Goal: Task Accomplishment & Management: Use online tool/utility

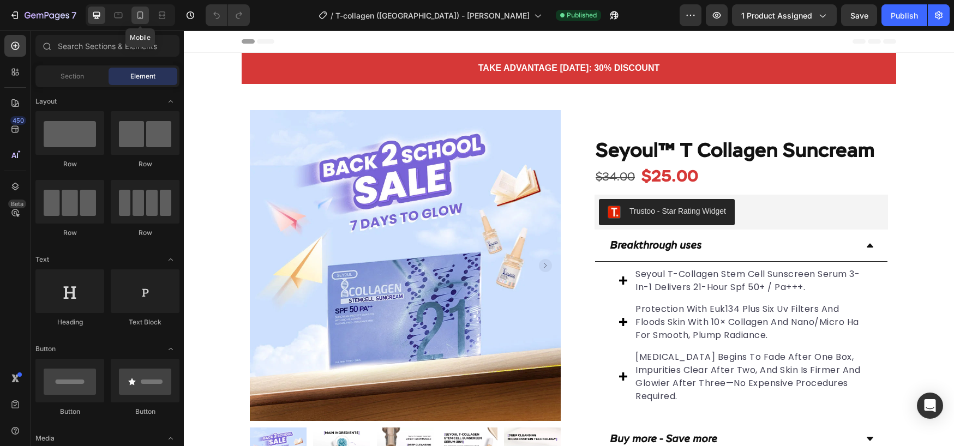
click at [145, 17] on icon at bounding box center [140, 15] width 11 height 11
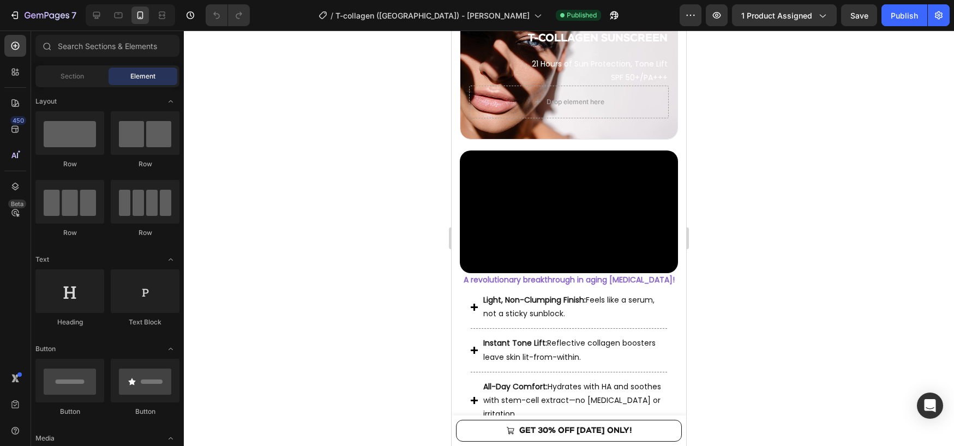
scroll to position [996, 0]
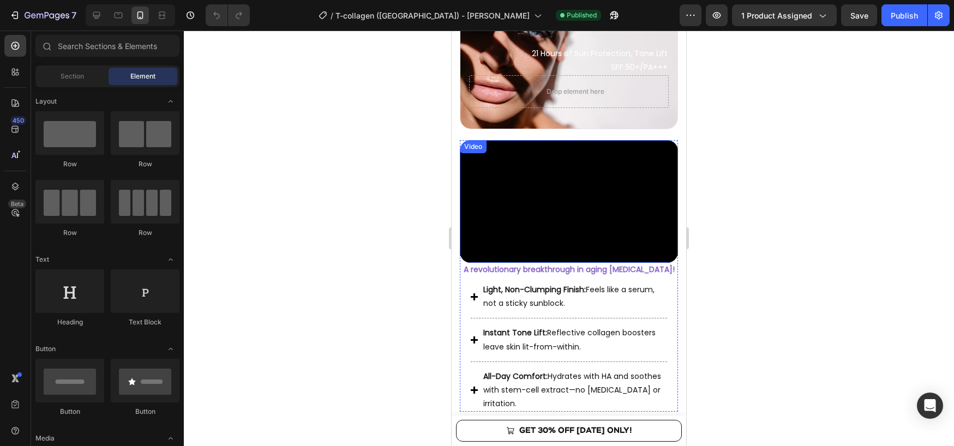
click at [633, 205] on video at bounding box center [569, 201] width 218 height 123
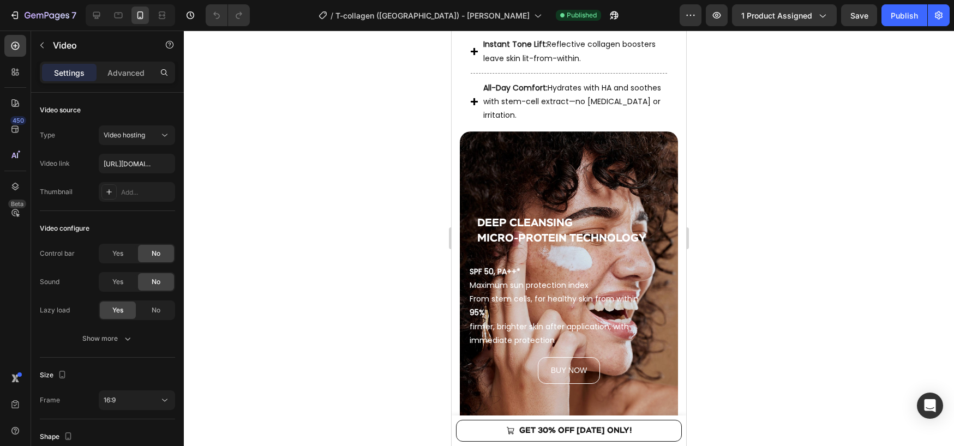
scroll to position [1315, 0]
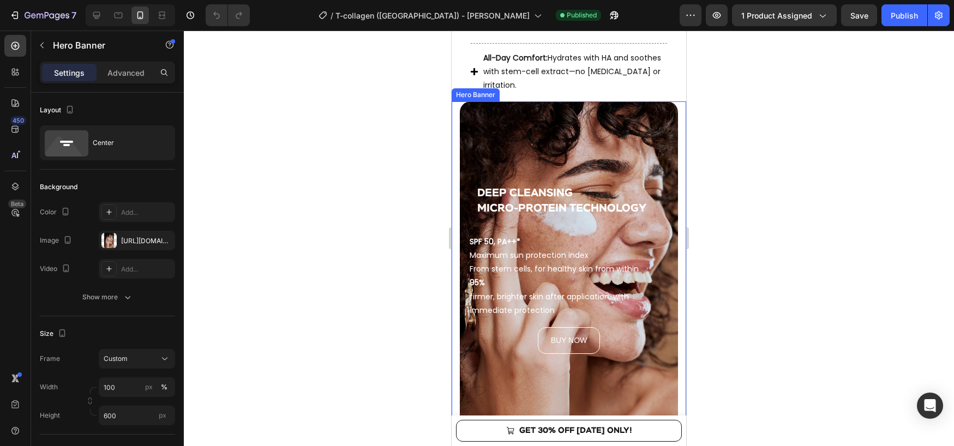
click at [455, 208] on div "DEEP CLEANSING MICRO-PROTEIN TECHNOLOGY Heading SPF 50, PA++* Maximum sun prote…" at bounding box center [569, 264] width 234 height 327
click at [465, 86] on div "Hero Banner" at bounding box center [487, 91] width 44 height 10
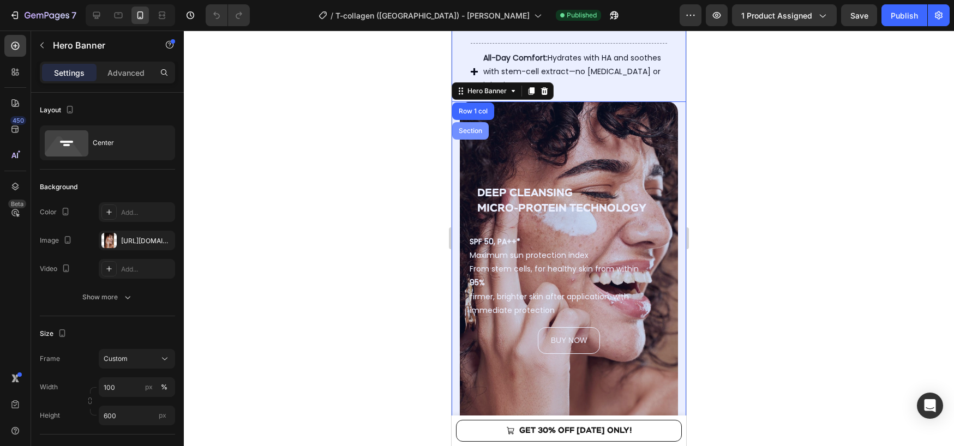
click at [465, 128] on div "Section" at bounding box center [470, 131] width 28 height 7
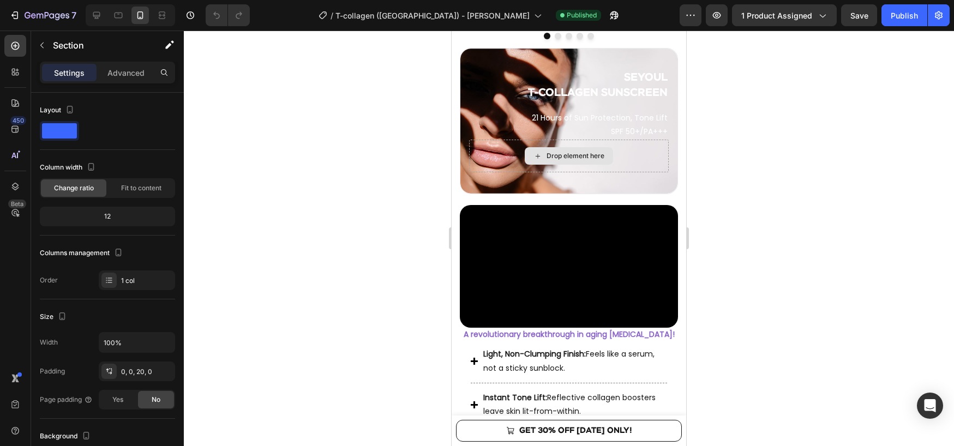
scroll to position [952, 0]
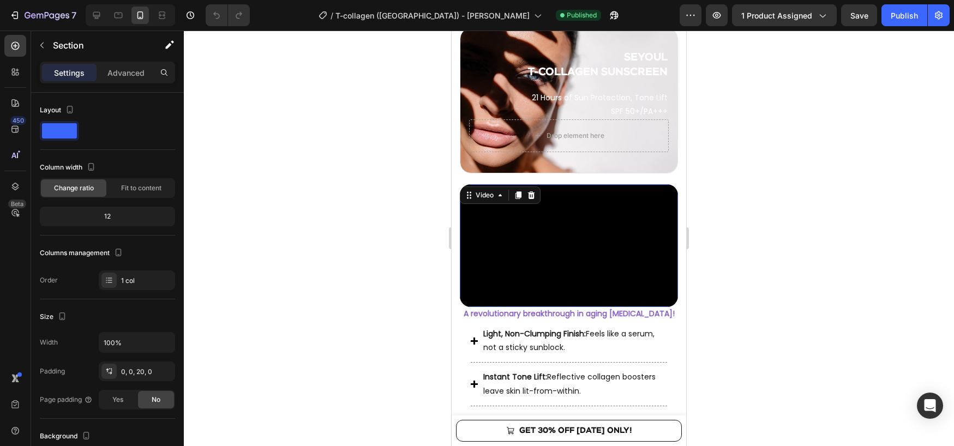
click at [516, 201] on div "Video 0" at bounding box center [569, 245] width 218 height 123
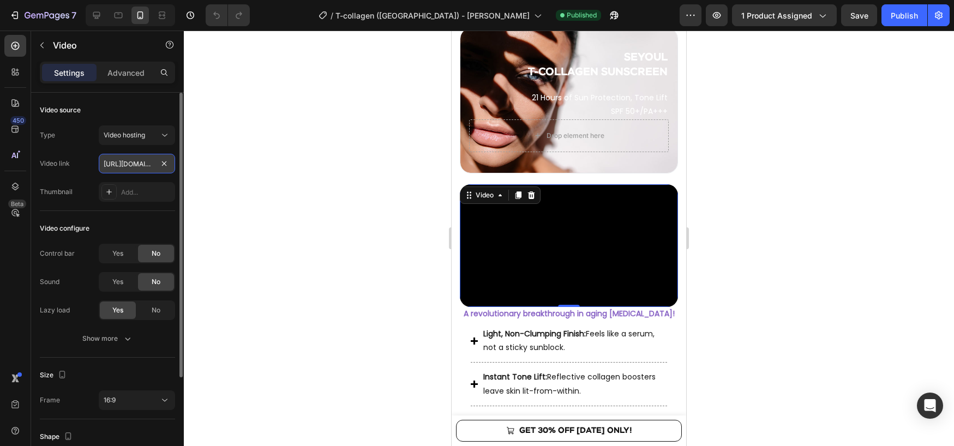
click at [125, 165] on input "[URL][DOMAIN_NAME]" at bounding box center [137, 164] width 76 height 20
paste input "f70c5cd5fef241b68fefa6b27f0d758d"
type input "[URL][DOMAIN_NAME]"
click at [142, 137] on span "Video hosting" at bounding box center [124, 135] width 41 height 8
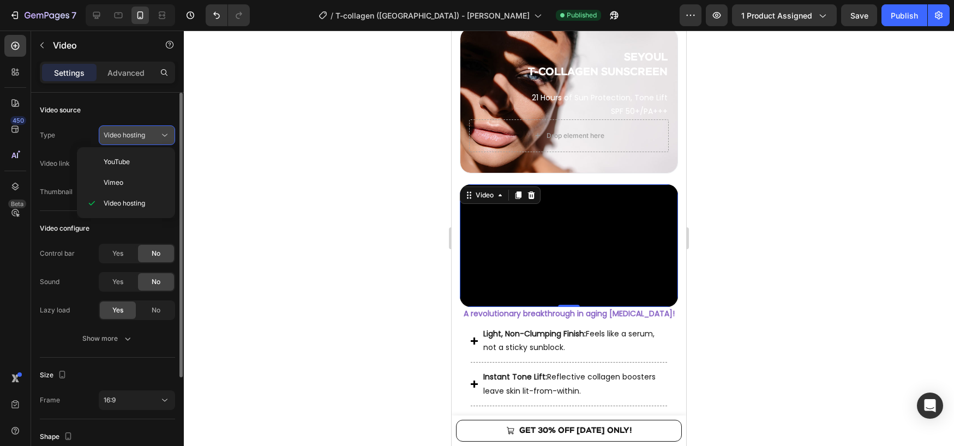
scroll to position [0, 0]
click at [142, 137] on span "Video hosting" at bounding box center [124, 135] width 41 height 8
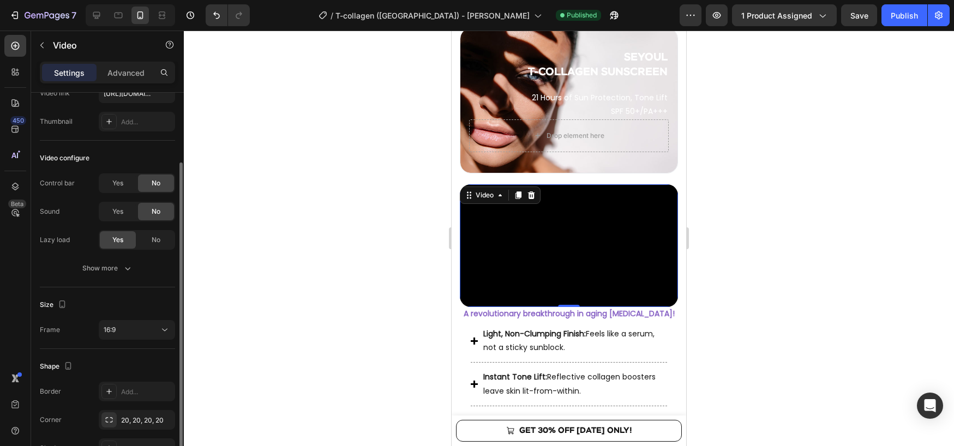
scroll to position [97, 0]
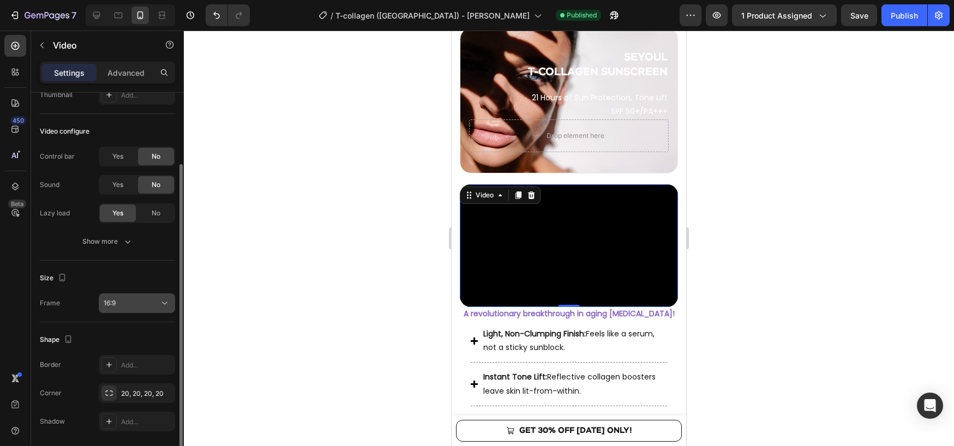
click at [137, 295] on button "16:9" at bounding box center [137, 303] width 76 height 20
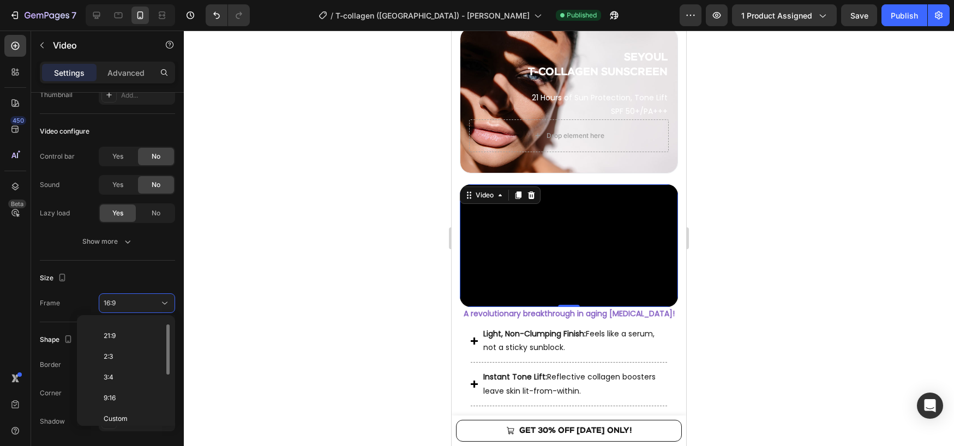
scroll to position [105, 0]
click at [127, 391] on p "9:16" at bounding box center [133, 391] width 58 height 10
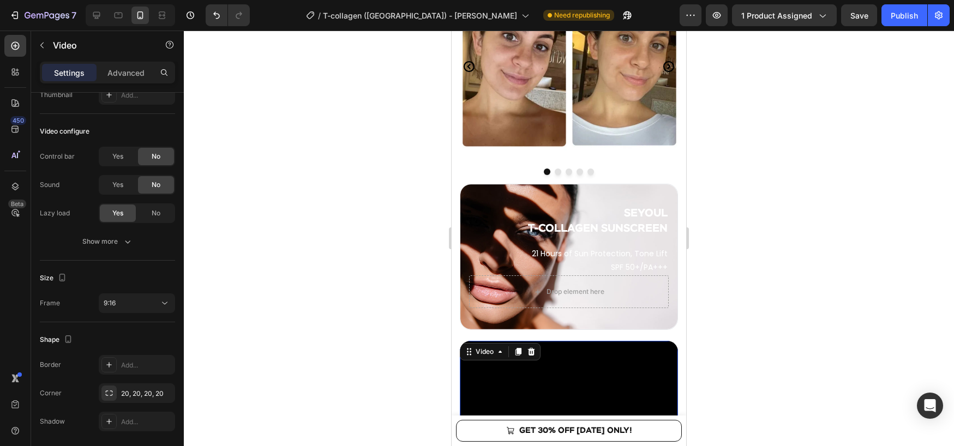
scroll to position [788, 0]
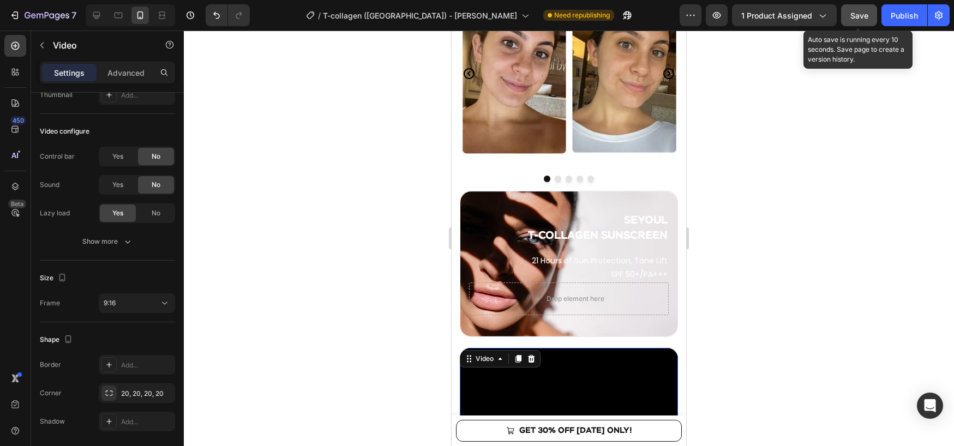
click at [868, 21] on button "Save" at bounding box center [859, 15] width 36 height 22
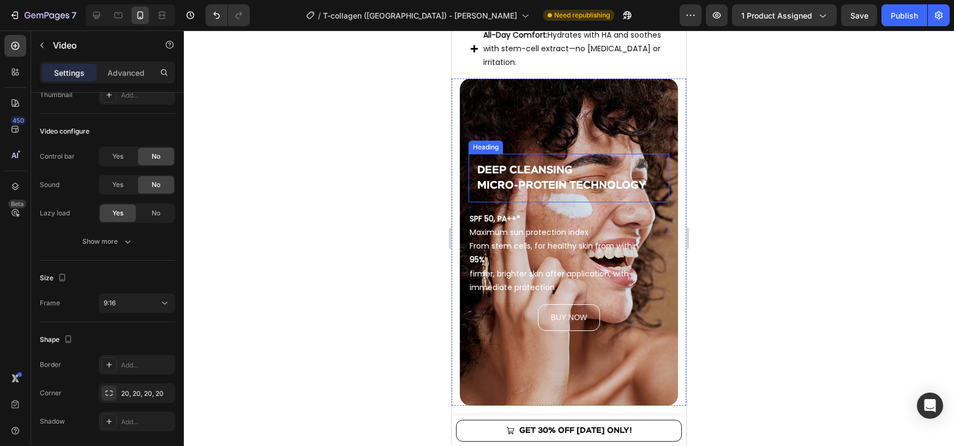
scroll to position [1604, 0]
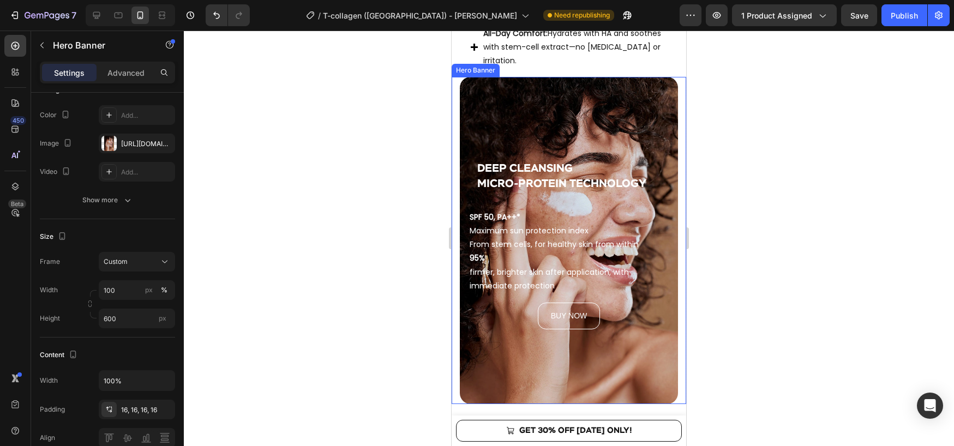
click at [465, 94] on div "Background Image" at bounding box center [569, 240] width 218 height 327
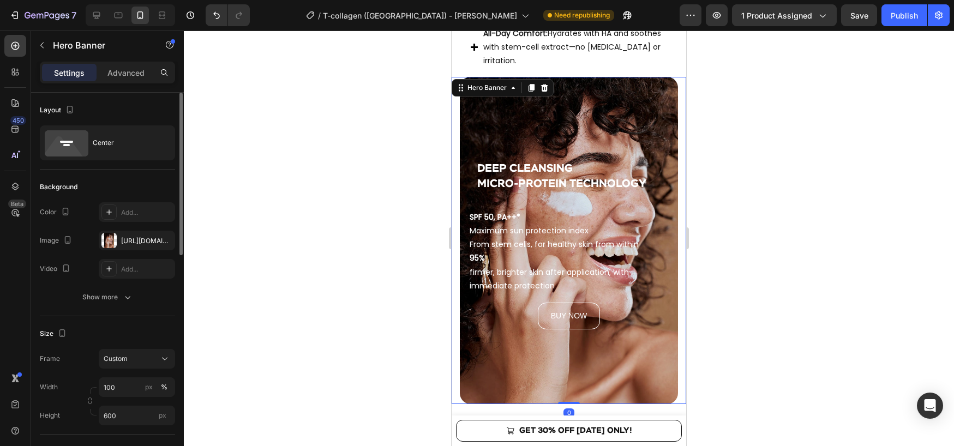
click at [454, 92] on div "DEEP CLEANSING MICRO-PROTEIN TECHNOLOGY Heading SPF 50, PA++* Maximum sun prote…" at bounding box center [569, 240] width 234 height 327
click at [464, 83] on icon at bounding box center [460, 87] width 9 height 9
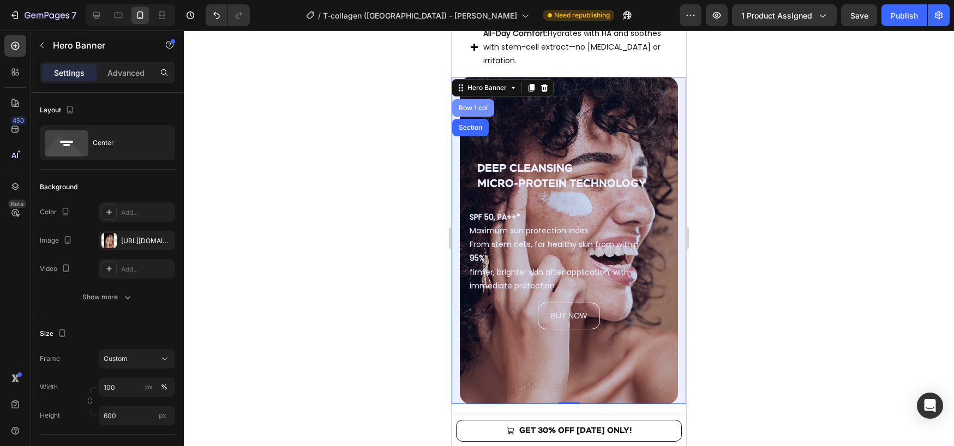
click at [468, 105] on div "Row 1 col" at bounding box center [472, 108] width 33 height 7
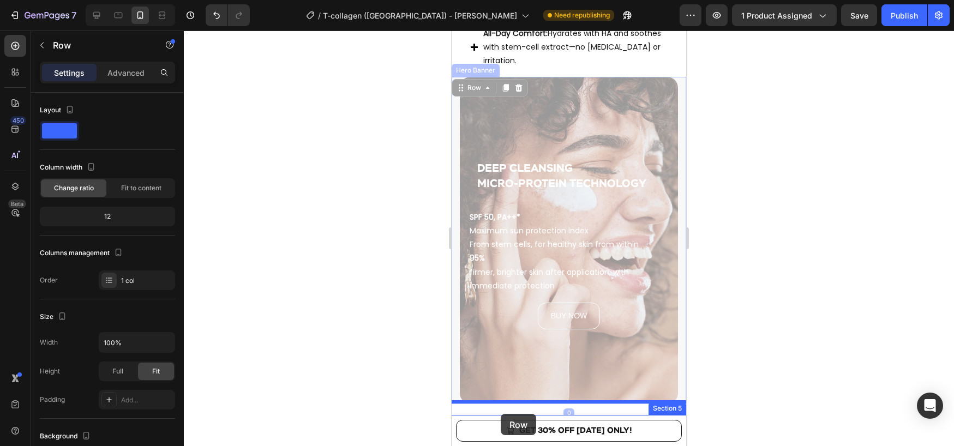
scroll to position [1614, 0]
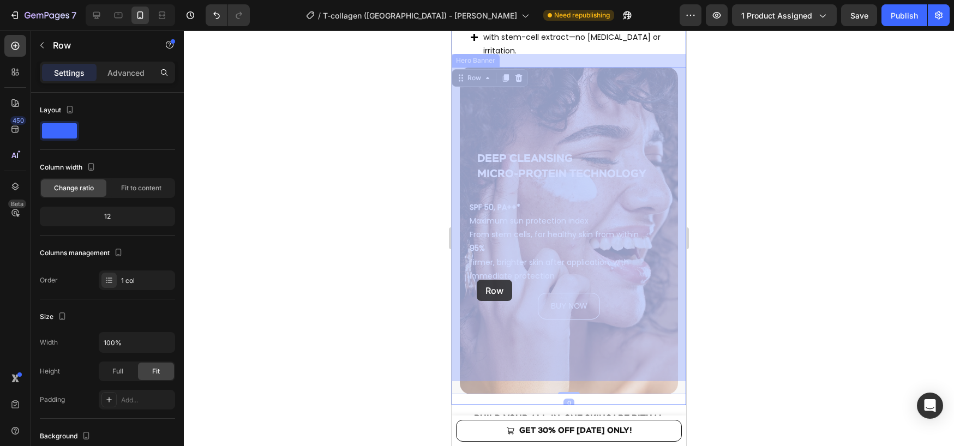
drag, startPoint x: 460, startPoint y: 77, endPoint x: 477, endPoint y: 280, distance: 203.6
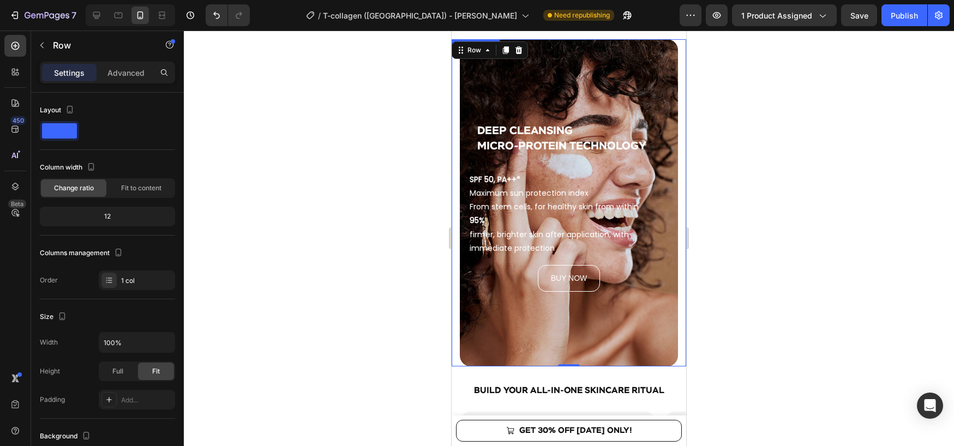
scroll to position [1634, 0]
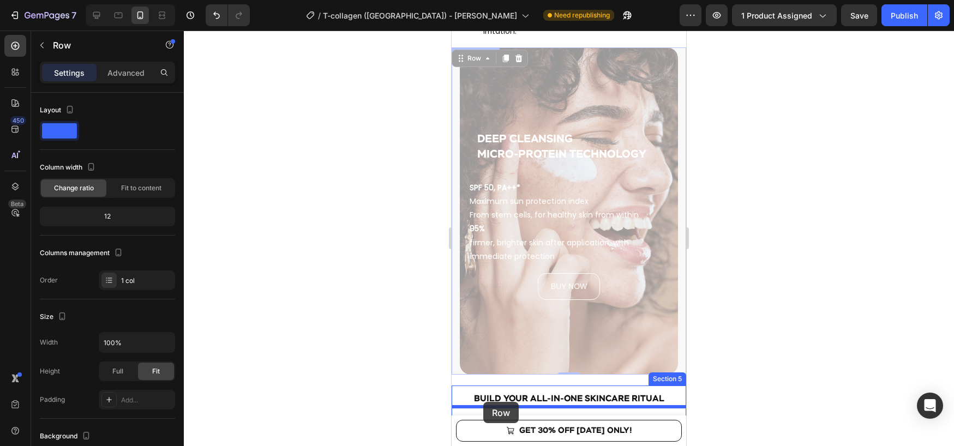
drag, startPoint x: 460, startPoint y: 49, endPoint x: 483, endPoint y: 402, distance: 353.6
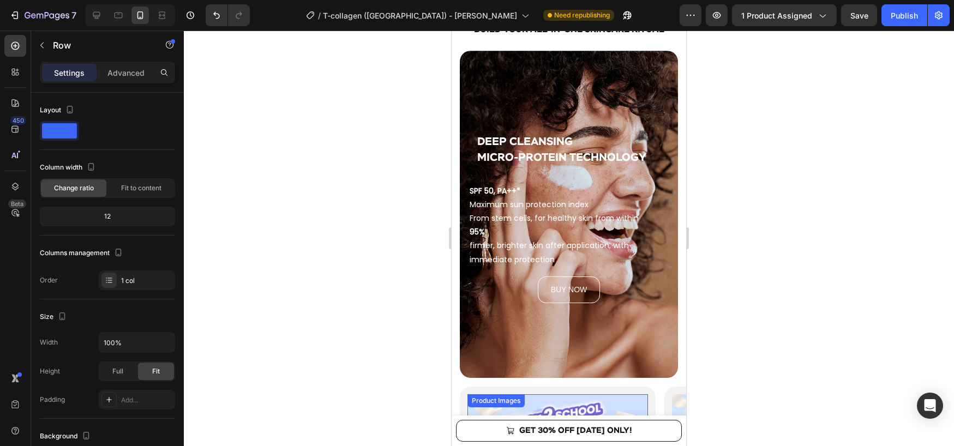
scroll to position [1659, 0]
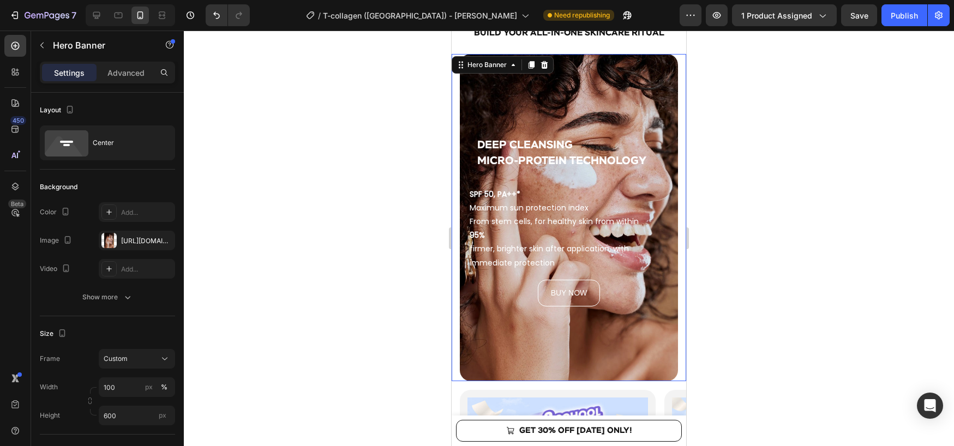
click at [456, 71] on div "DEEP CLEANSING MICRO-PROTEIN TECHNOLOGY Heading SPF 50, PA++* Maximum sun prote…" at bounding box center [569, 217] width 234 height 327
click at [458, 64] on icon at bounding box center [460, 65] width 9 height 9
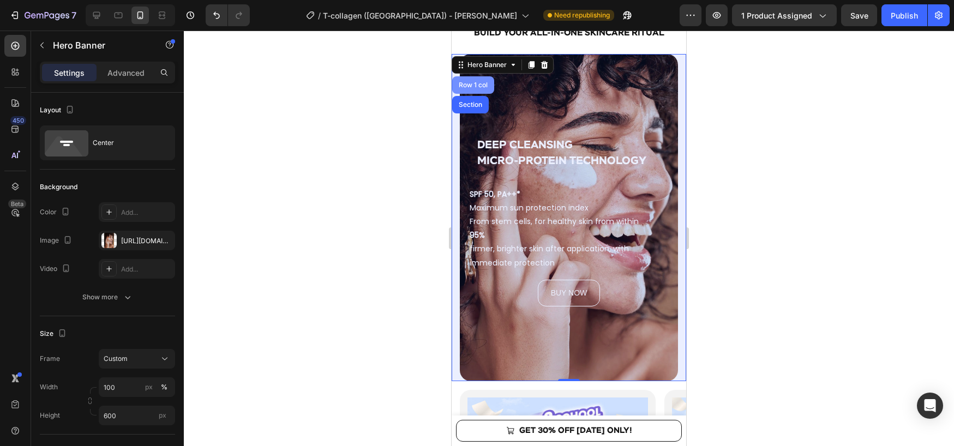
click at [464, 89] on div "Row 1 col" at bounding box center [473, 84] width 42 height 17
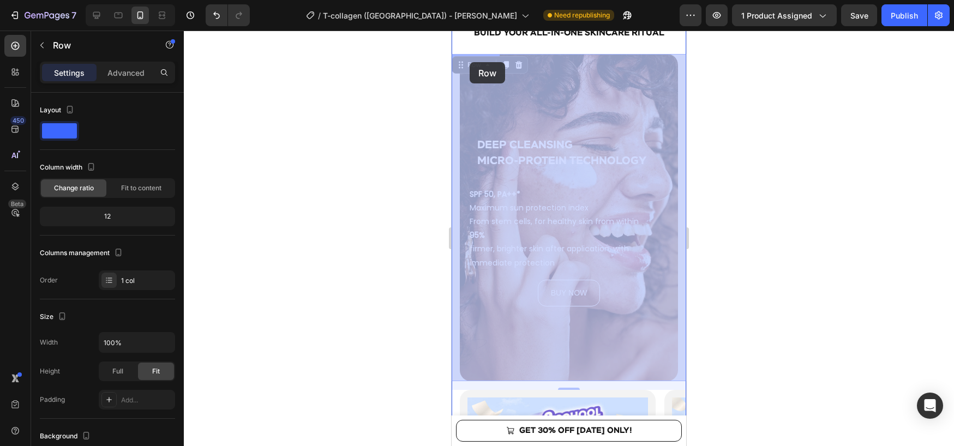
drag, startPoint x: 459, startPoint y: 69, endPoint x: 470, endPoint y: 62, distance: 12.3
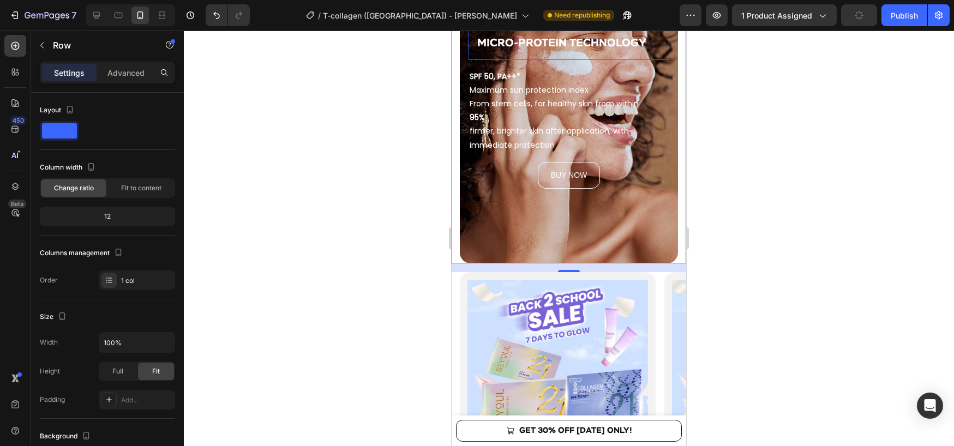
scroll to position [1780, 0]
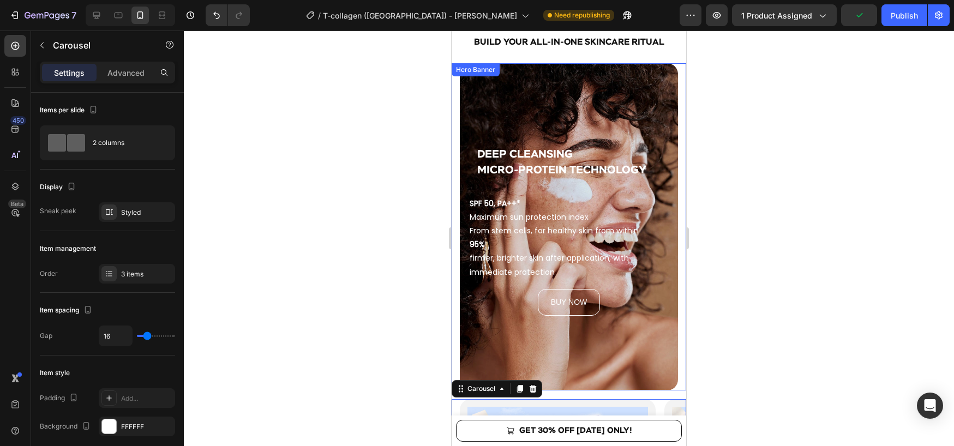
scroll to position [1646, 0]
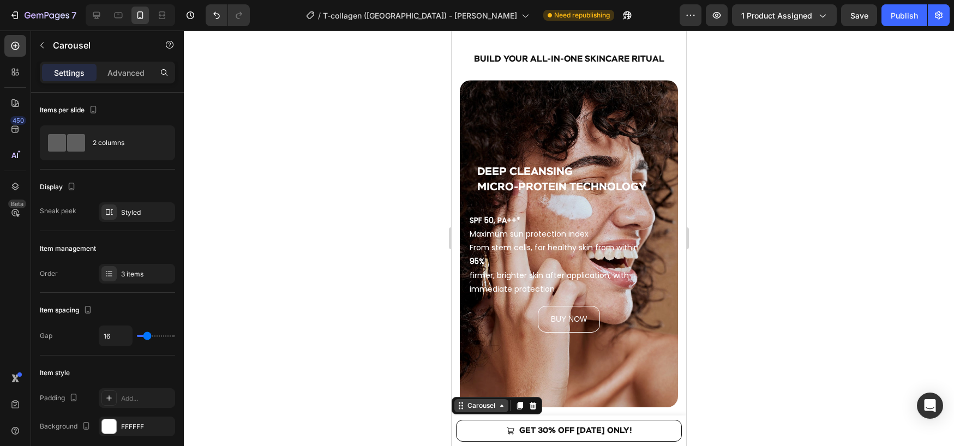
click at [464, 401] on icon at bounding box center [460, 405] width 9 height 9
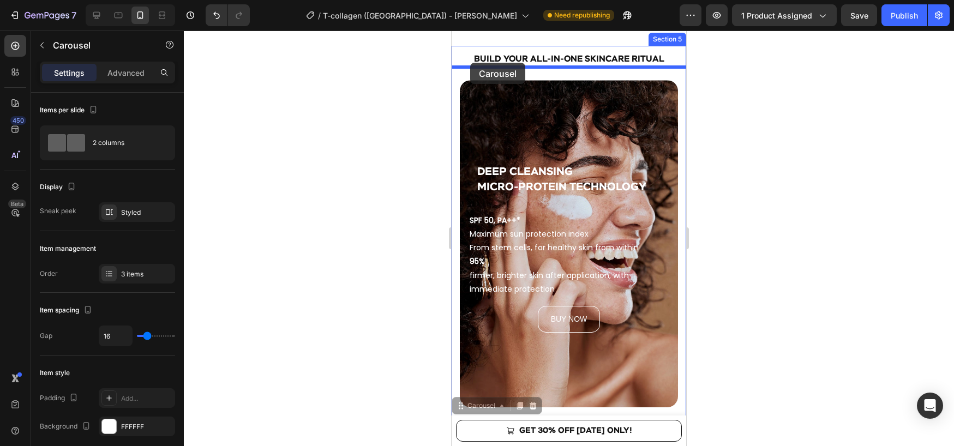
drag, startPoint x: 463, startPoint y: 393, endPoint x: 477, endPoint y: 64, distance: 329.1
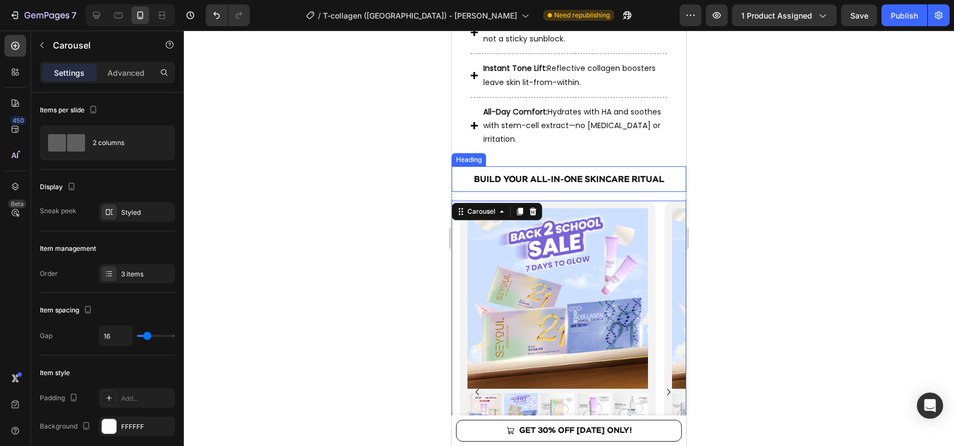
scroll to position [1522, 0]
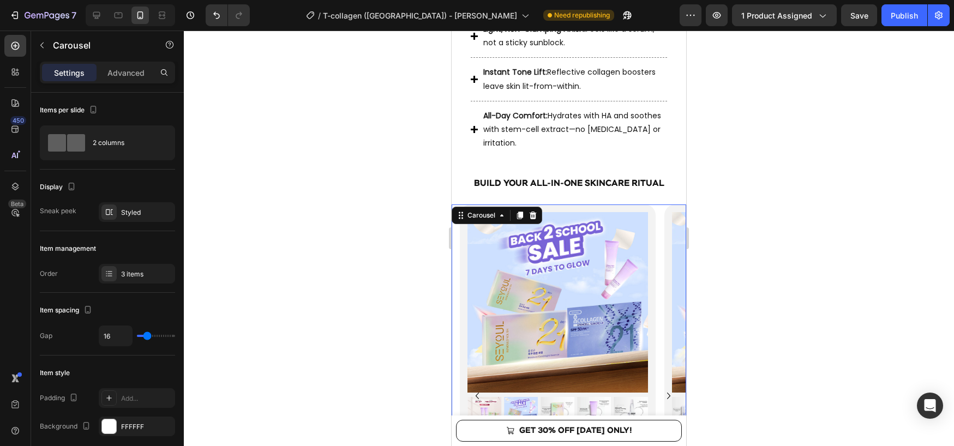
click at [718, 158] on div at bounding box center [569, 239] width 770 height 416
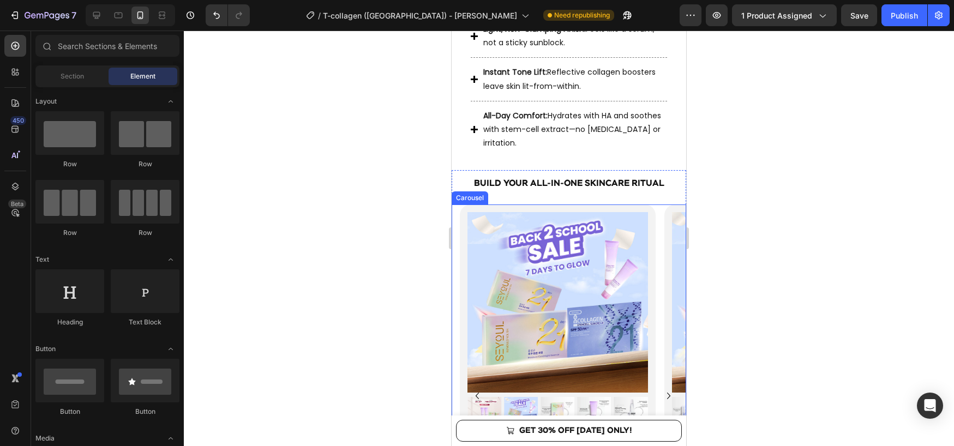
click at [666, 389] on icon "Carousel Next Arrow" at bounding box center [668, 395] width 13 height 13
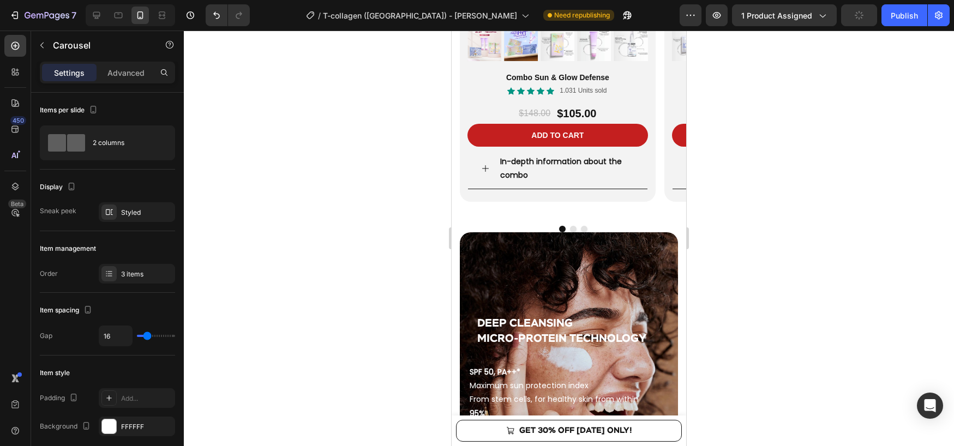
scroll to position [1880, 0]
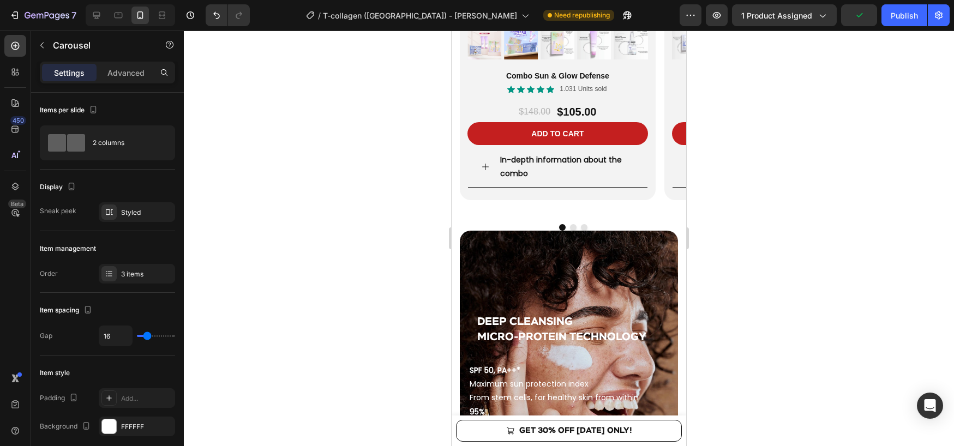
click at [663, 206] on div "Product Images Combo Sun & Glow Defense Product Title Icon Icon Icon Icon Icon …" at bounding box center [573, 24] width 226 height 382
click at [453, 187] on div "Product Images Combo Sun & Glow Defense Product Title Icon Icon Icon Icon Icon …" at bounding box center [569, 31] width 234 height 397
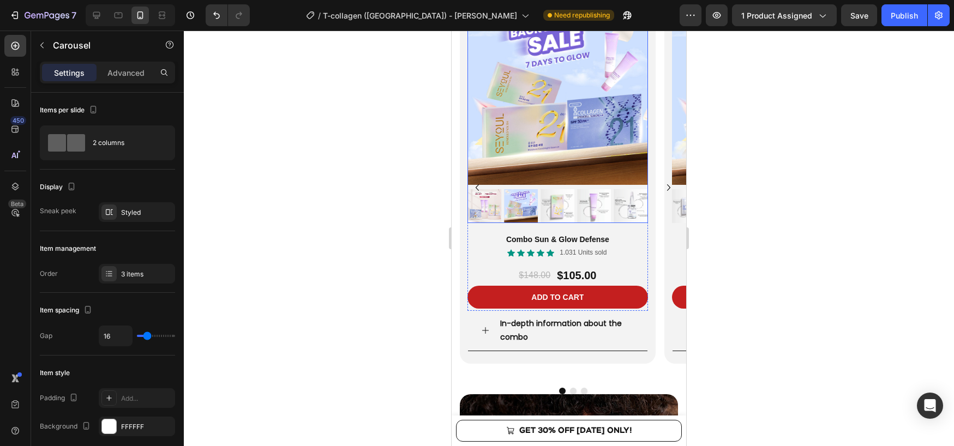
scroll to position [1670, 0]
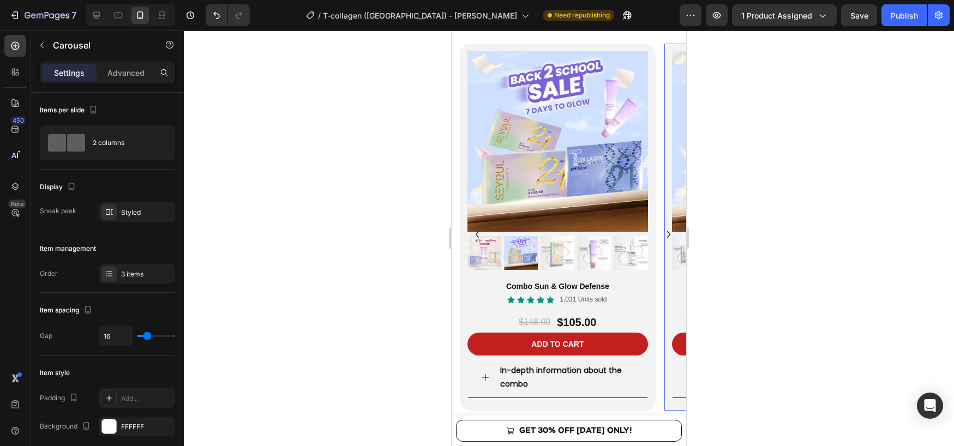
click at [664, 147] on div "Product Images Radiance Recovery Set Product Title Icon Icon Icon Icon Icon Ico…" at bounding box center [762, 227] width 196 height 366
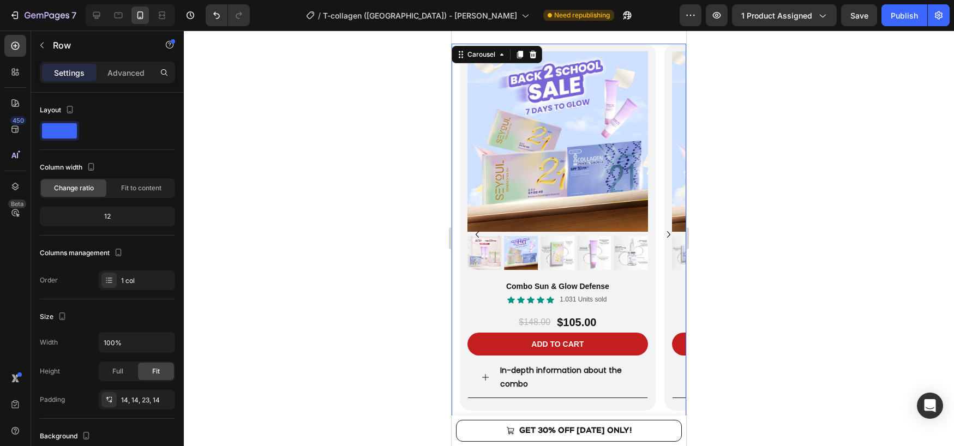
click at [655, 148] on div "Product Images Combo Sun & Glow Defense Product Title Icon Icon Icon Icon Icon …" at bounding box center [573, 235] width 226 height 382
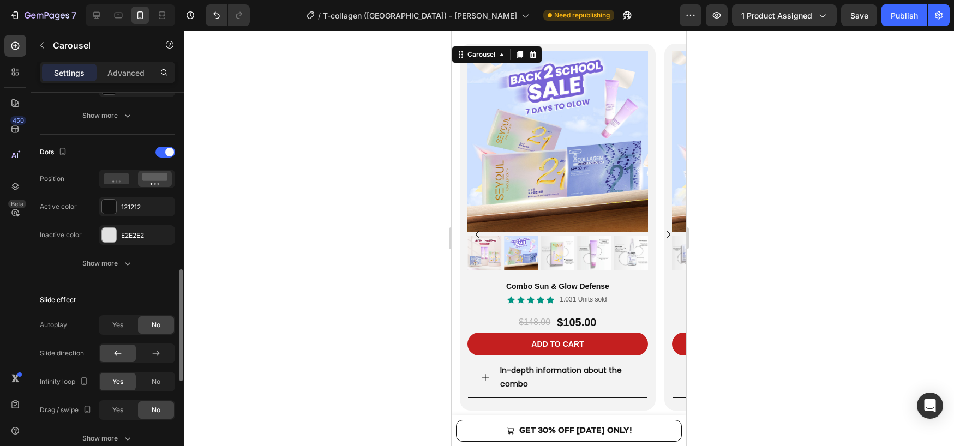
scroll to position [548, 0]
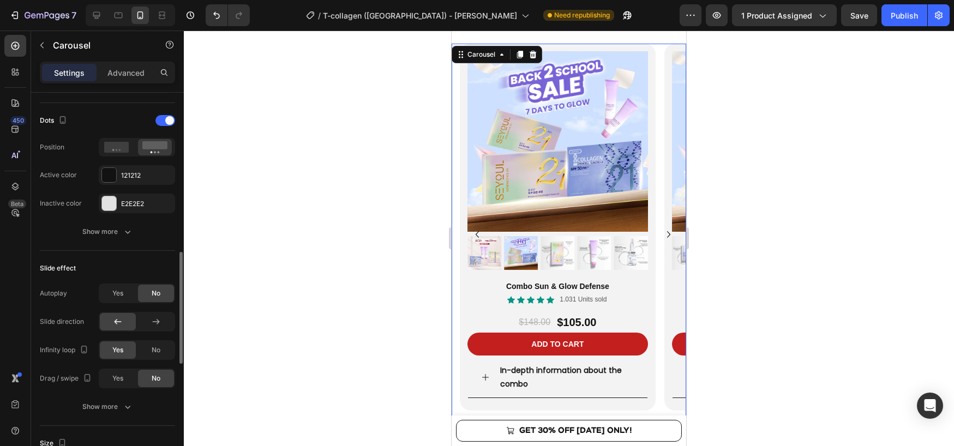
drag, startPoint x: 59, startPoint y: 285, endPoint x: 347, endPoint y: 341, distance: 293.4
click at [111, 378] on div "Yes" at bounding box center [118, 378] width 36 height 17
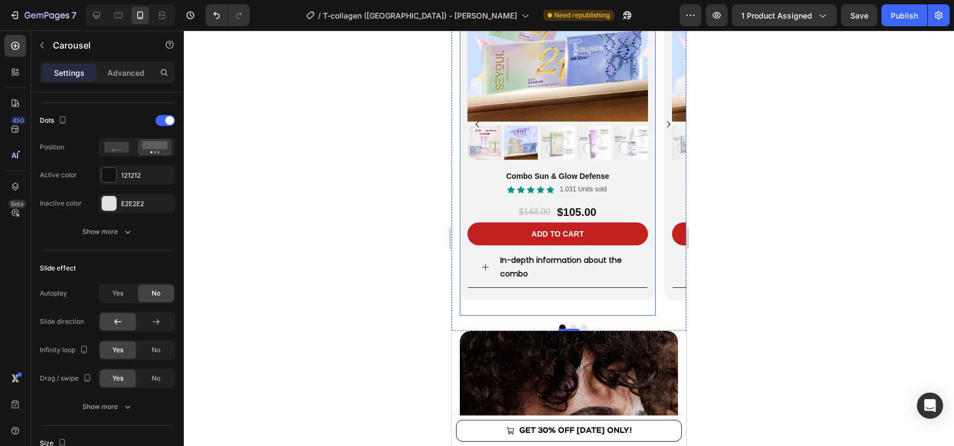
scroll to position [1786, 0]
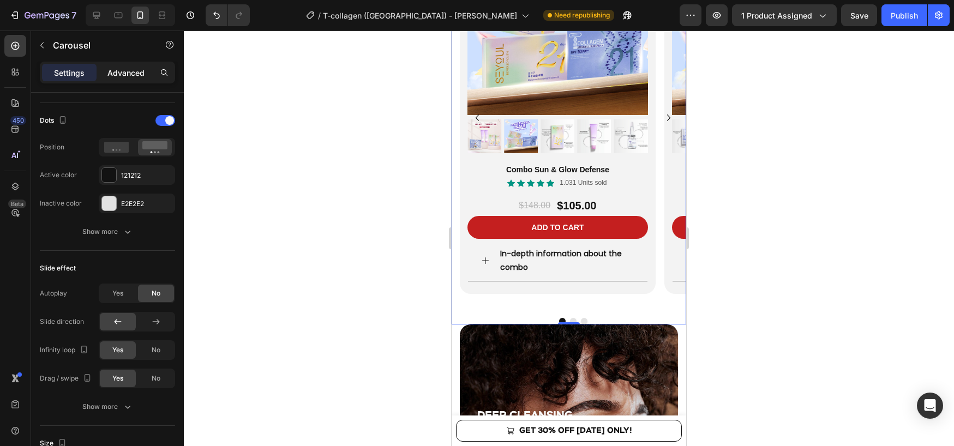
click at [129, 71] on p "Advanced" at bounding box center [125, 72] width 37 height 11
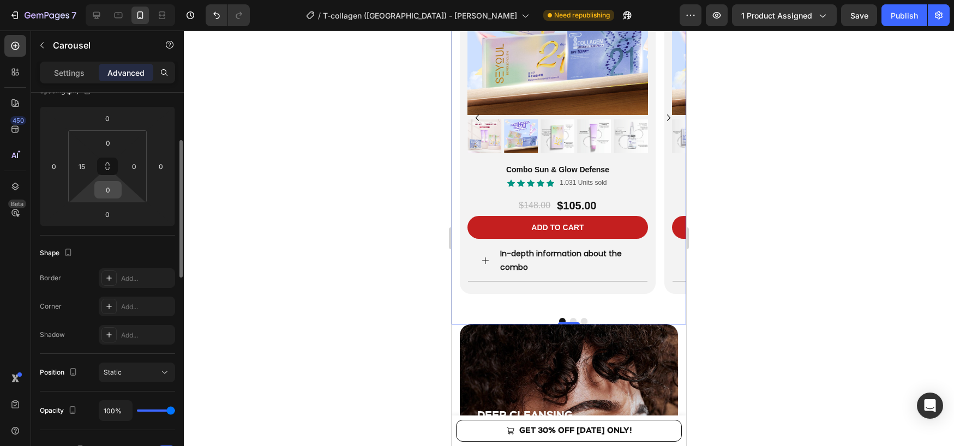
scroll to position [136, 0]
click at [109, 189] on input "0" at bounding box center [108, 191] width 22 height 16
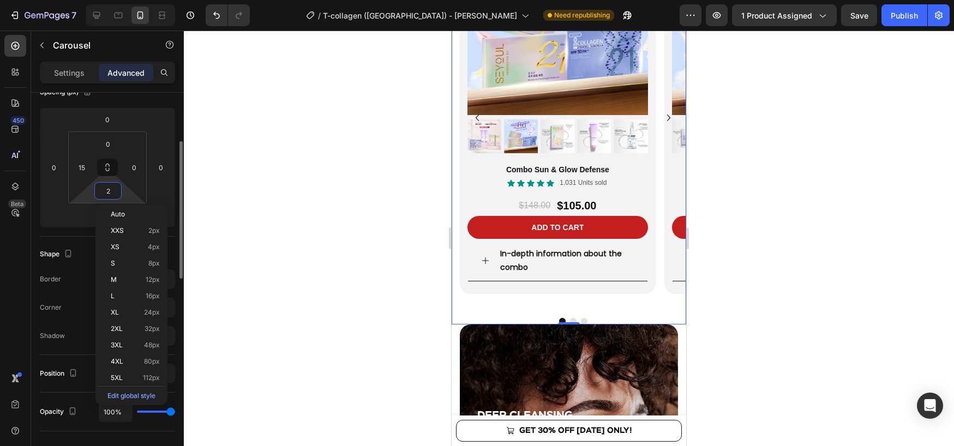
type input "20"
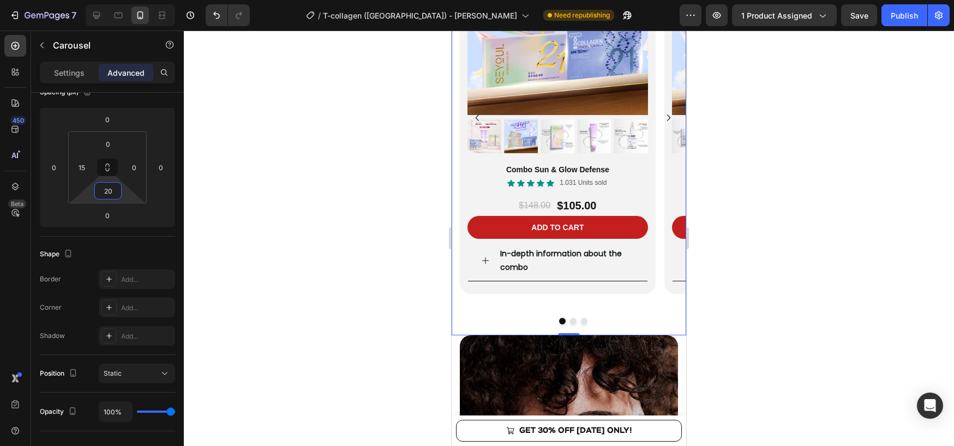
click at [350, 214] on div at bounding box center [569, 239] width 770 height 416
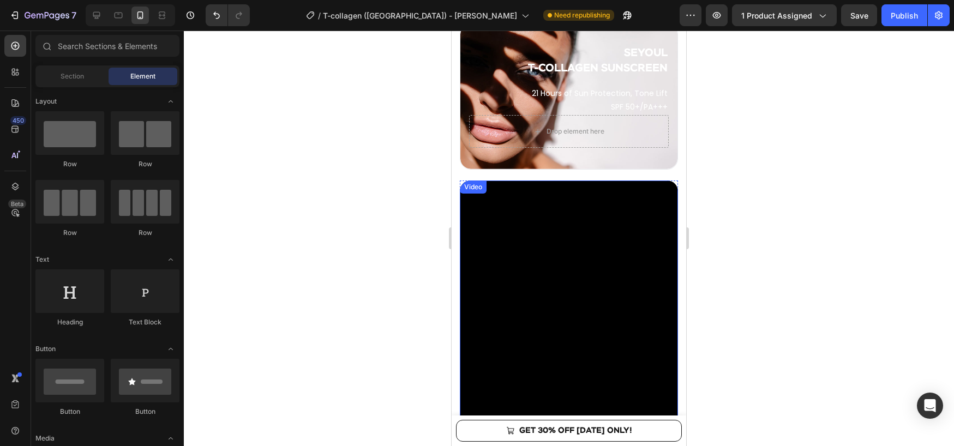
scroll to position [936, 0]
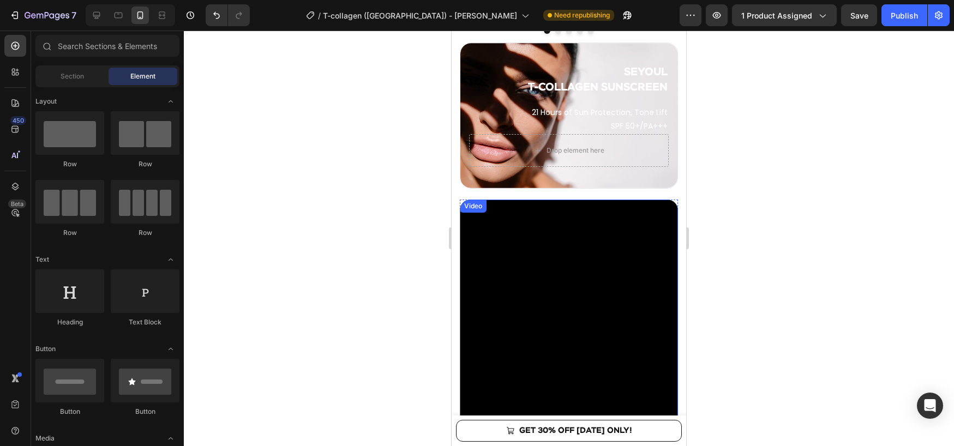
click at [473, 219] on div "Video" at bounding box center [569, 394] width 218 height 388
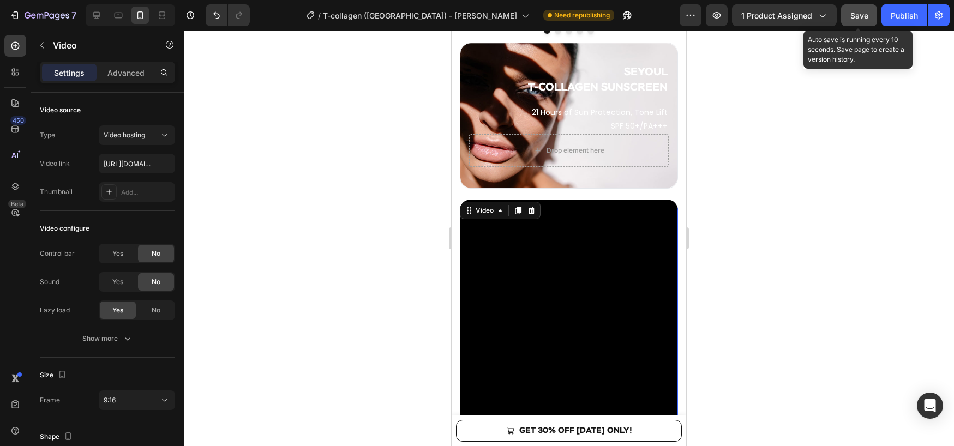
click at [846, 21] on button "Save" at bounding box center [859, 15] width 36 height 22
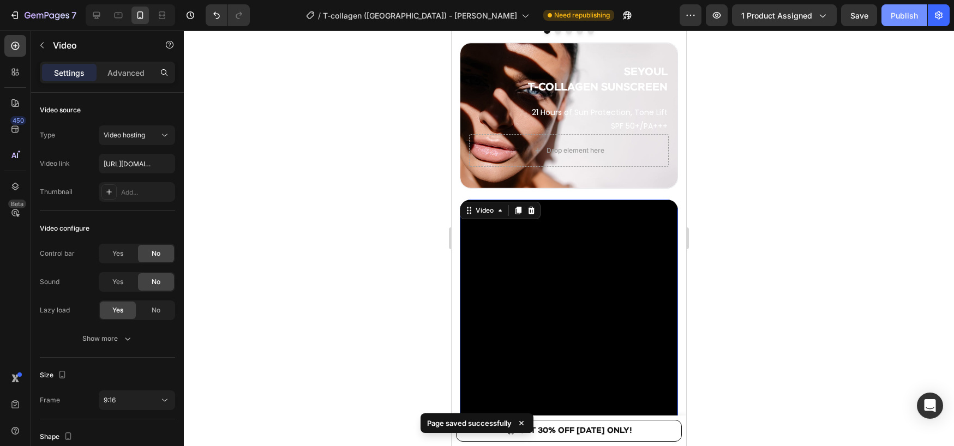
click at [911, 20] on div "Publish" at bounding box center [904, 15] width 27 height 11
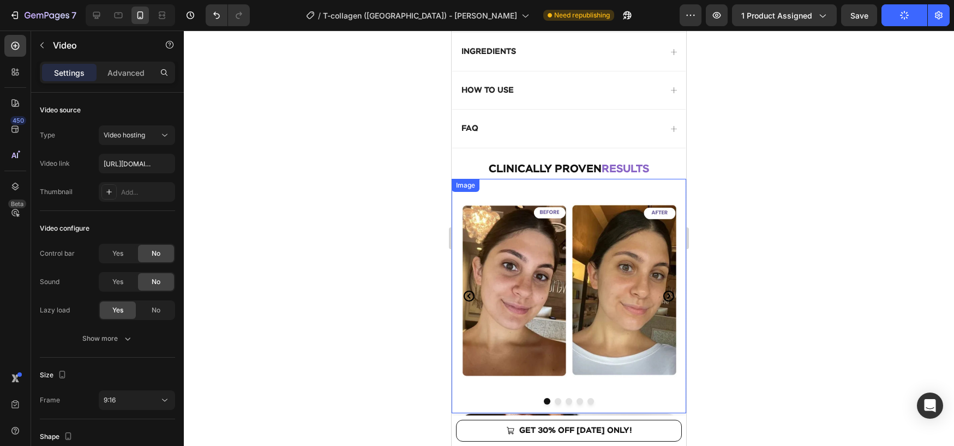
scroll to position [561, 0]
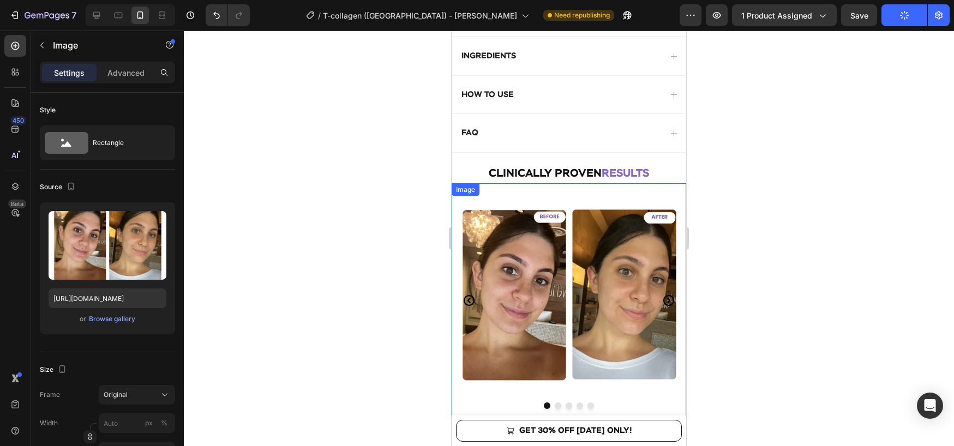
click at [566, 227] on img at bounding box center [569, 300] width 234 height 234
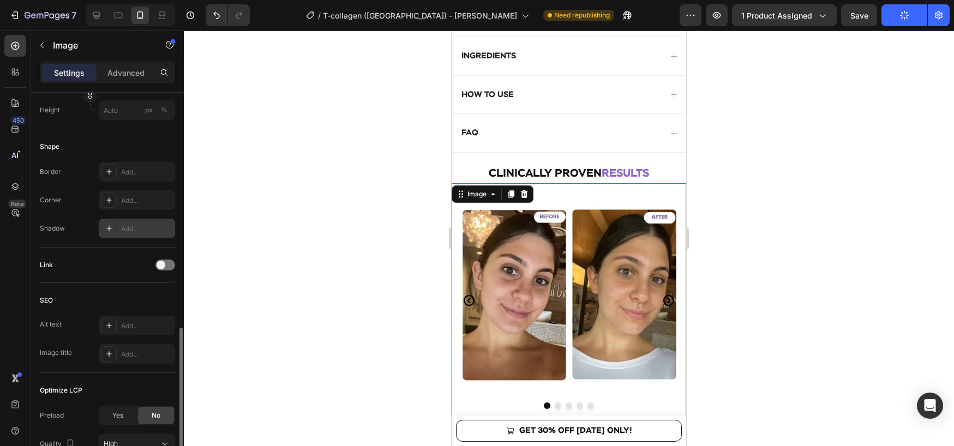
scroll to position [439, 0]
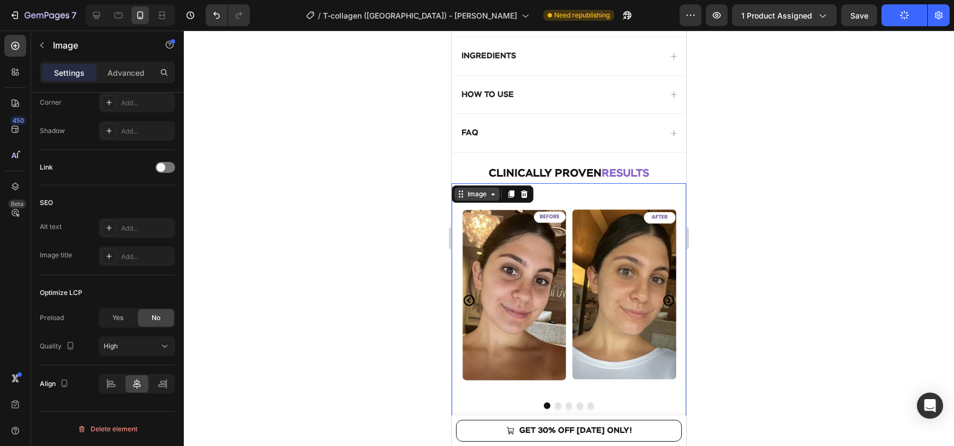
click at [459, 200] on div "Image" at bounding box center [476, 194] width 45 height 13
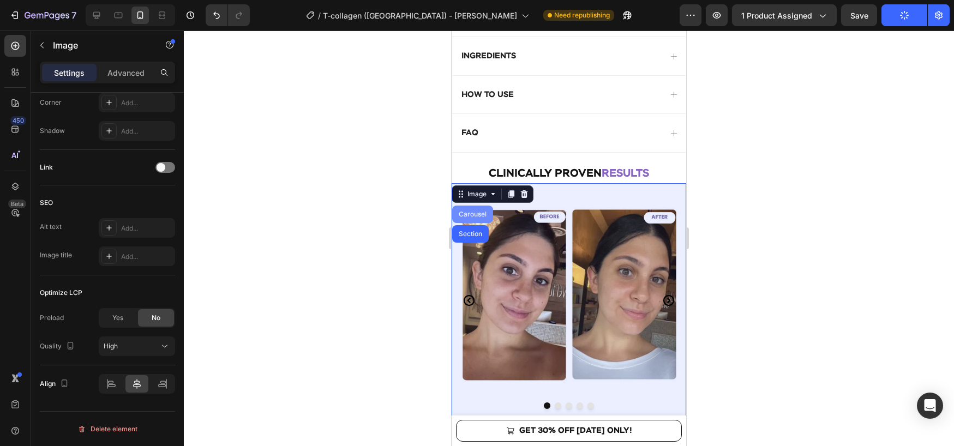
click at [465, 217] on div "Carousel" at bounding box center [472, 214] width 32 height 7
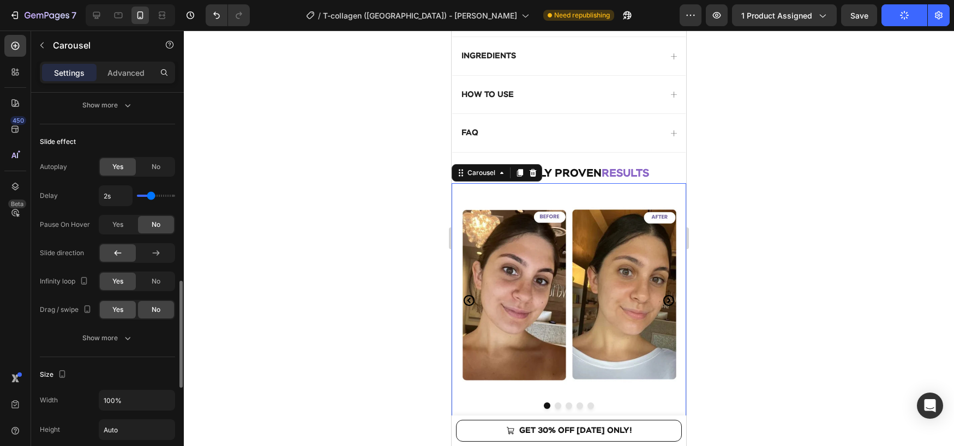
scroll to position [676, 0]
click at [130, 304] on div "Yes" at bounding box center [118, 307] width 36 height 17
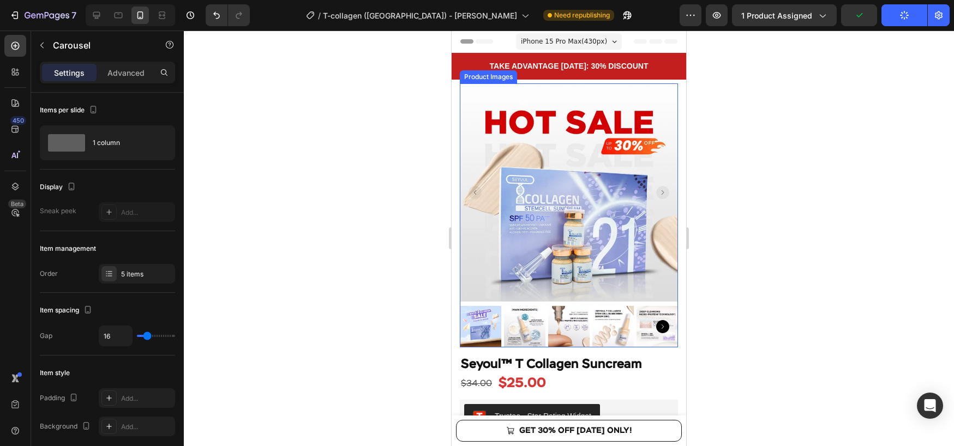
scroll to position [59, 0]
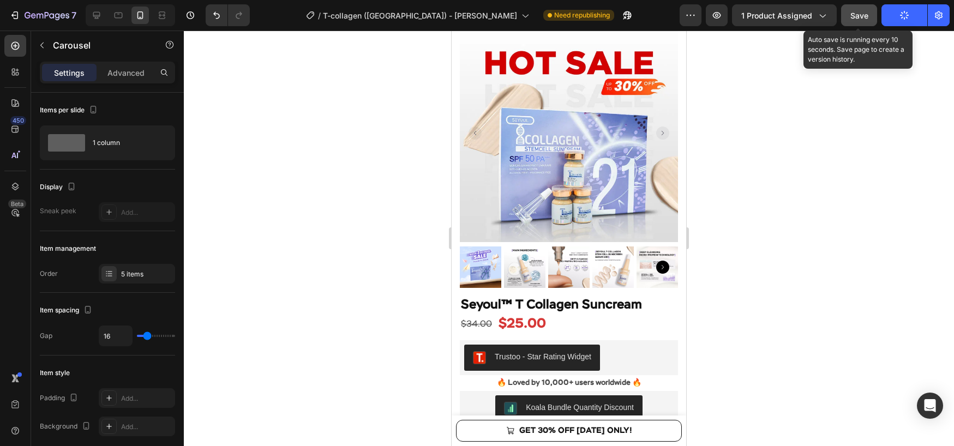
click at [857, 15] on span "Save" at bounding box center [859, 15] width 18 height 9
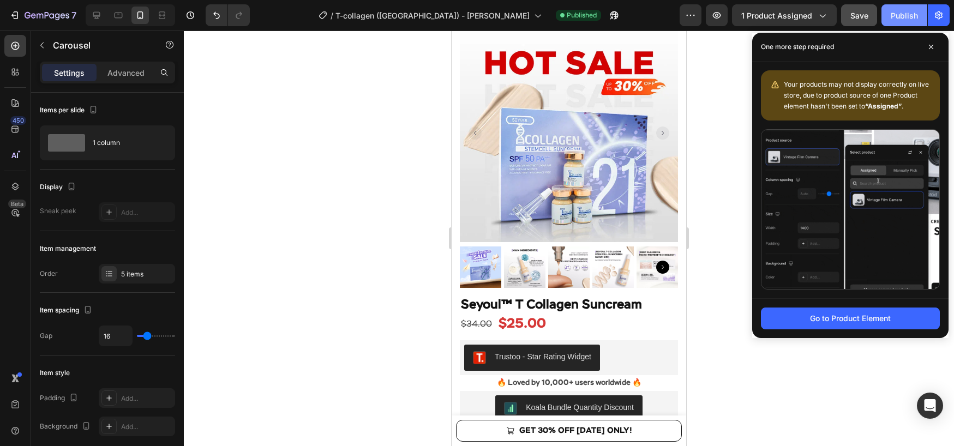
click at [895, 16] on div "Publish" at bounding box center [904, 15] width 27 height 11
click at [682, 21] on button "button" at bounding box center [690, 15] width 22 height 22
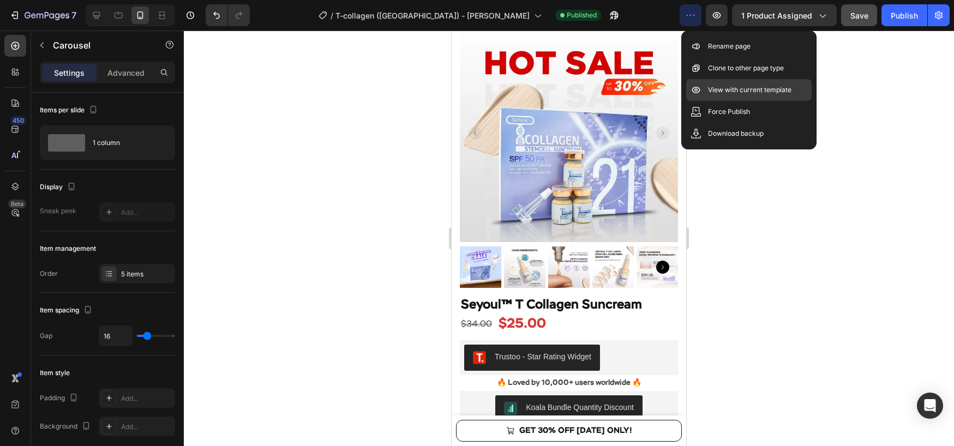
click at [721, 89] on p "View with current template" at bounding box center [749, 90] width 83 height 11
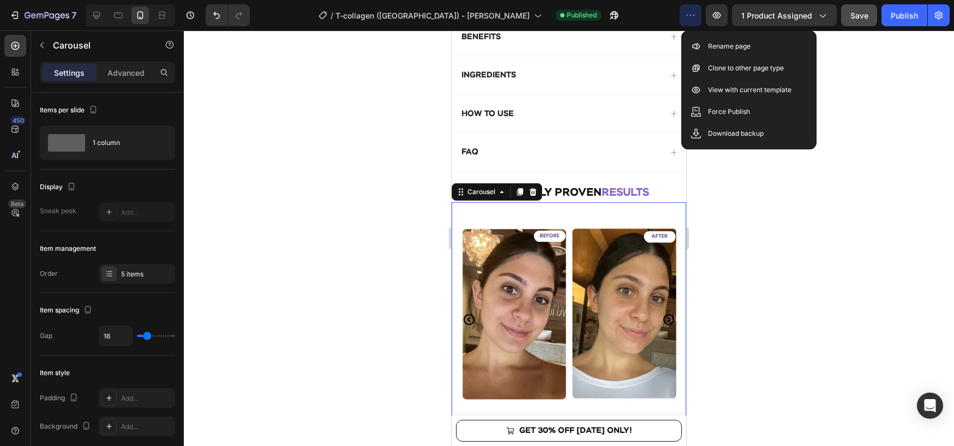
scroll to position [709, 0]
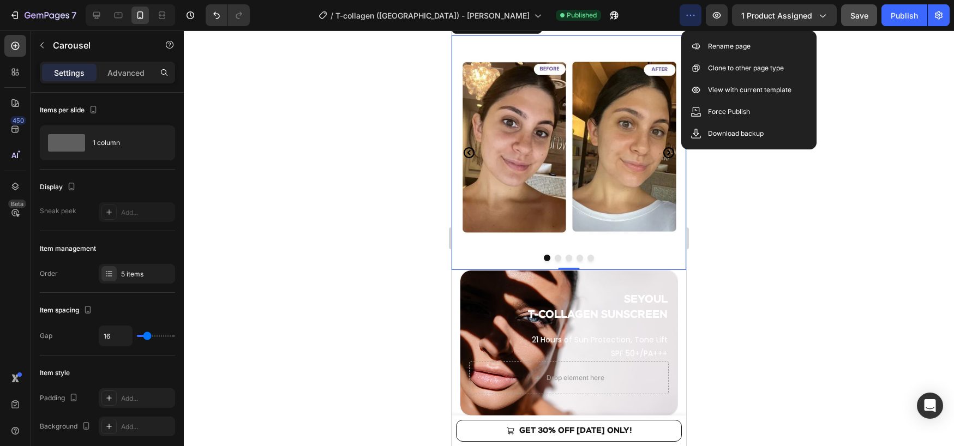
click at [592, 257] on button "Dot" at bounding box center [590, 258] width 7 height 7
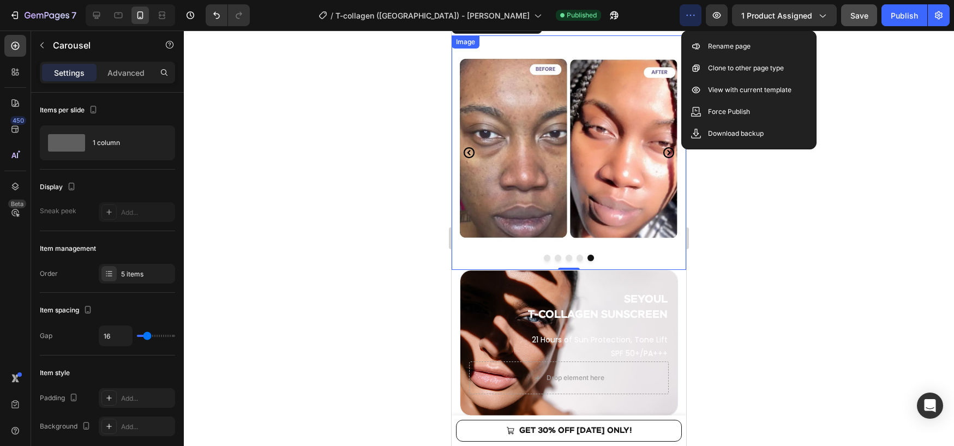
click at [590, 202] on img at bounding box center [569, 152] width 234 height 234
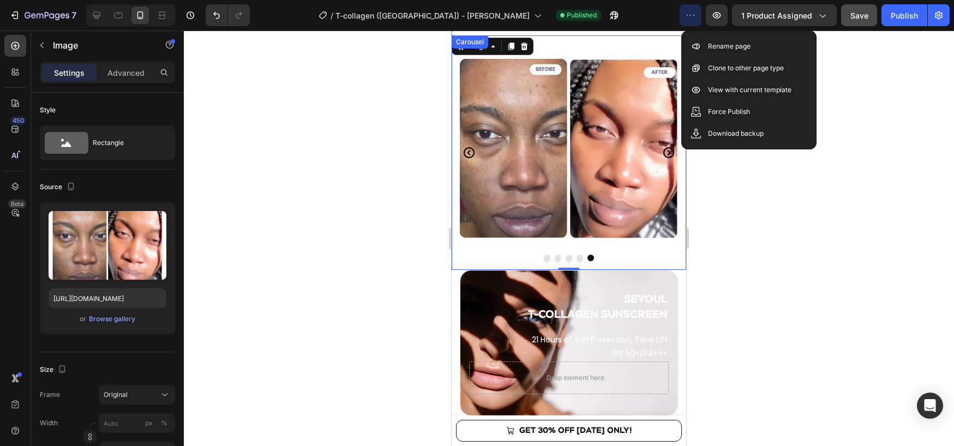
click at [580, 260] on button "Dot" at bounding box center [579, 258] width 7 height 7
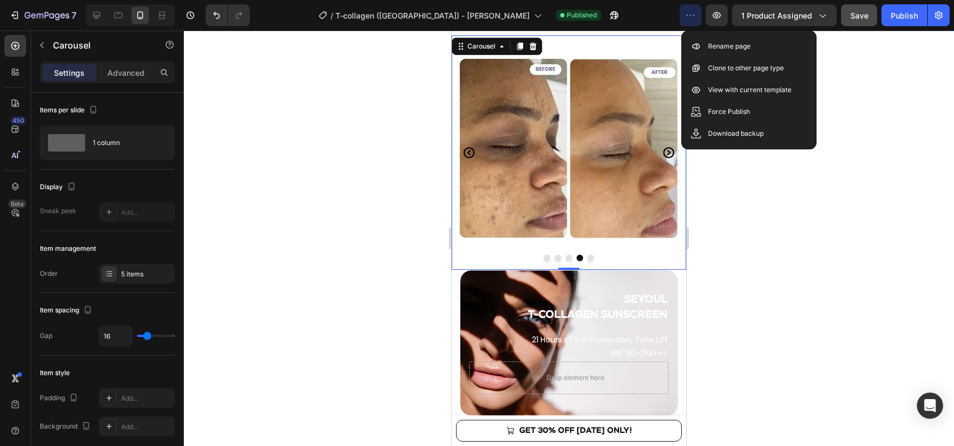
click at [567, 259] on button "Dot" at bounding box center [568, 258] width 7 height 7
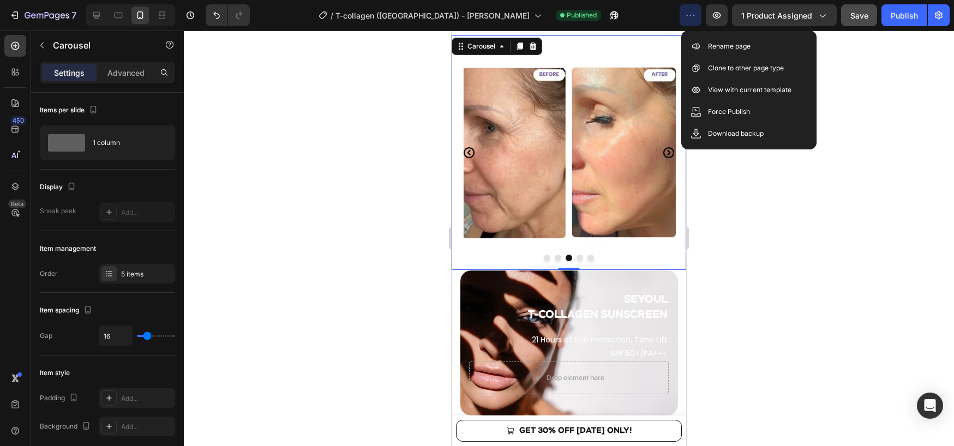
click at [557, 259] on button "Dot" at bounding box center [558, 258] width 7 height 7
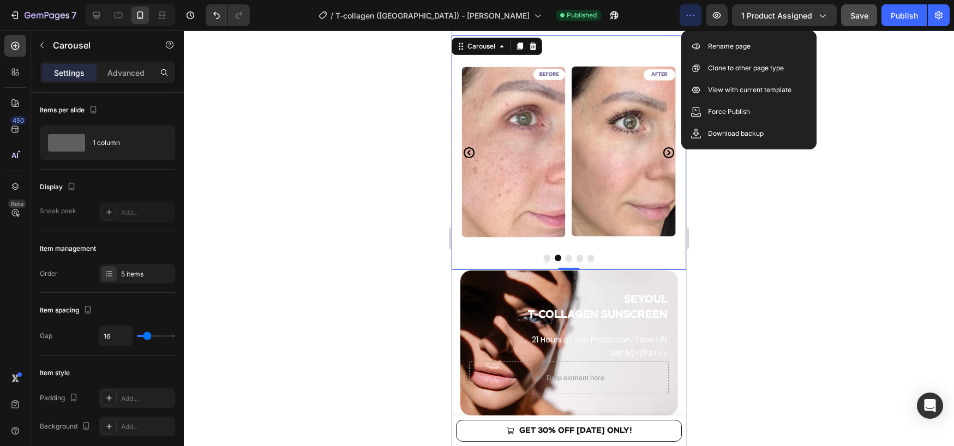
click at [548, 259] on button "Dot" at bounding box center [547, 258] width 7 height 7
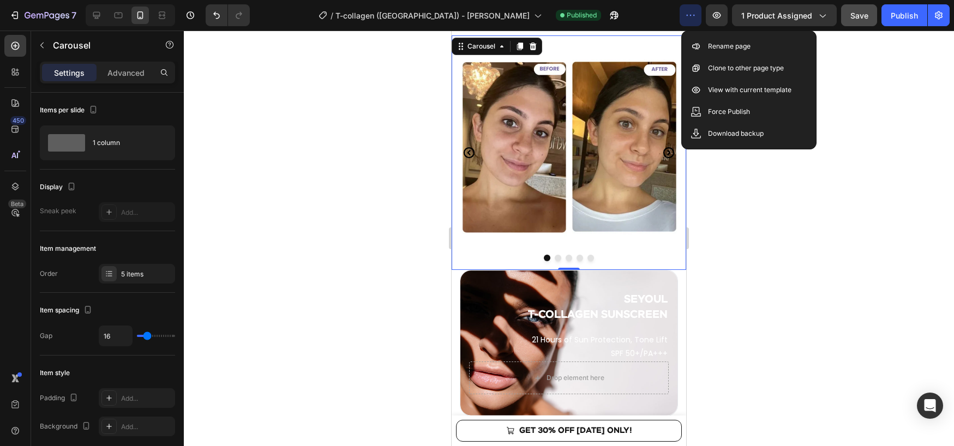
click at [579, 260] on button "Dot" at bounding box center [579, 258] width 7 height 7
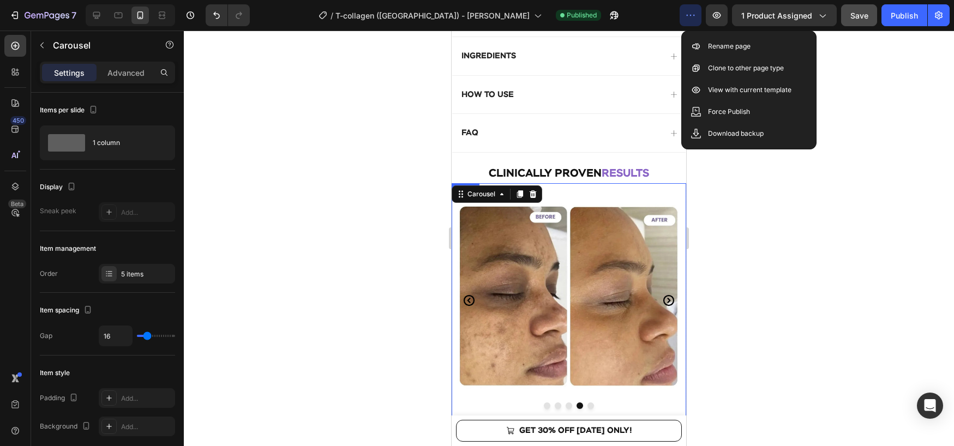
scroll to position [559, 0]
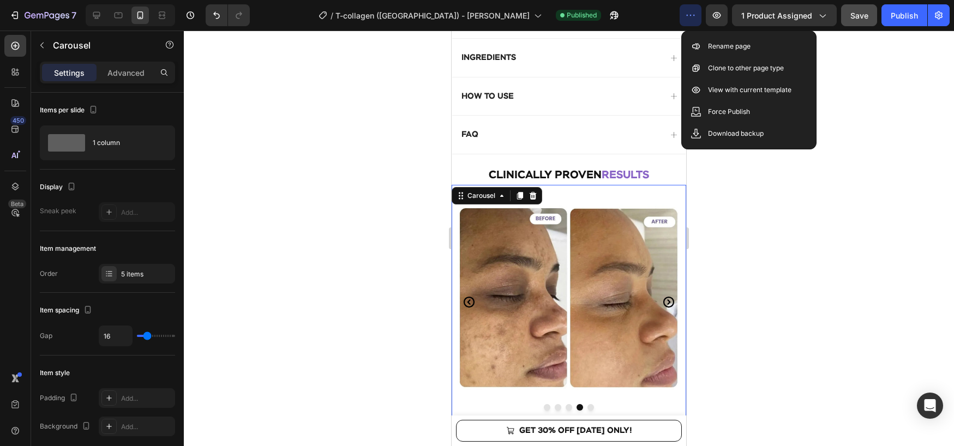
click at [591, 408] on button "Dot" at bounding box center [590, 407] width 7 height 7
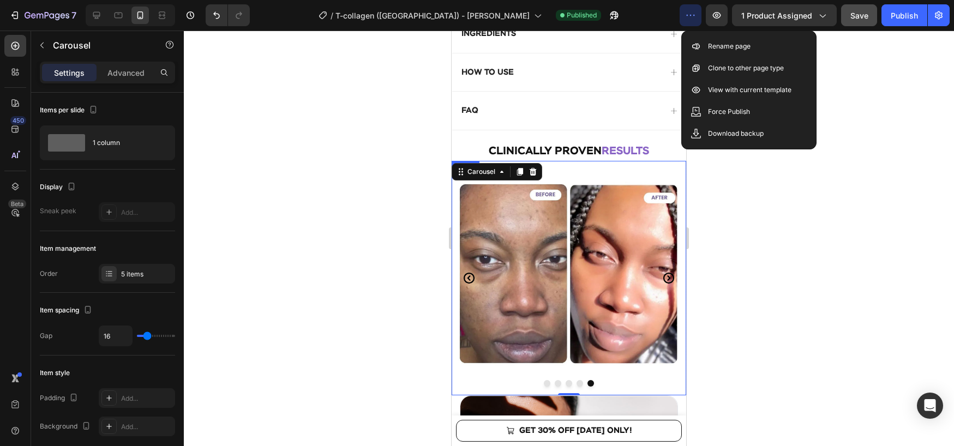
scroll to position [584, 0]
click at [45, 20] on icon "button" at bounding box center [47, 15] width 45 height 9
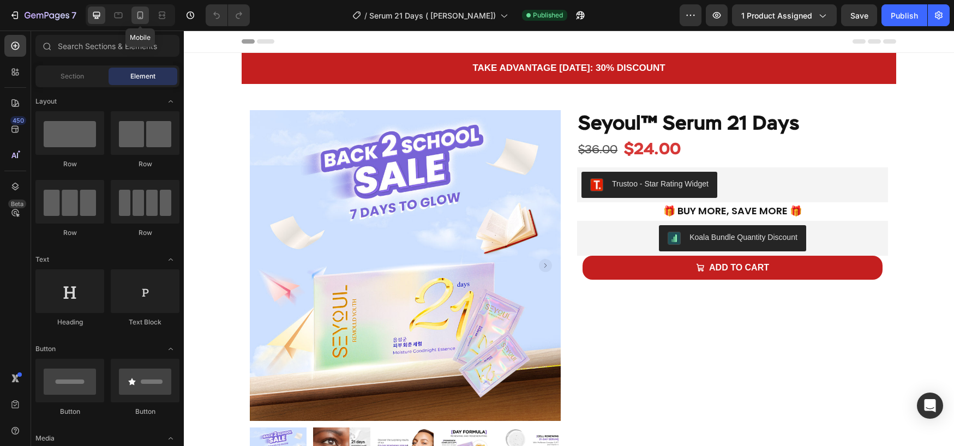
click at [137, 12] on icon at bounding box center [140, 15] width 6 height 8
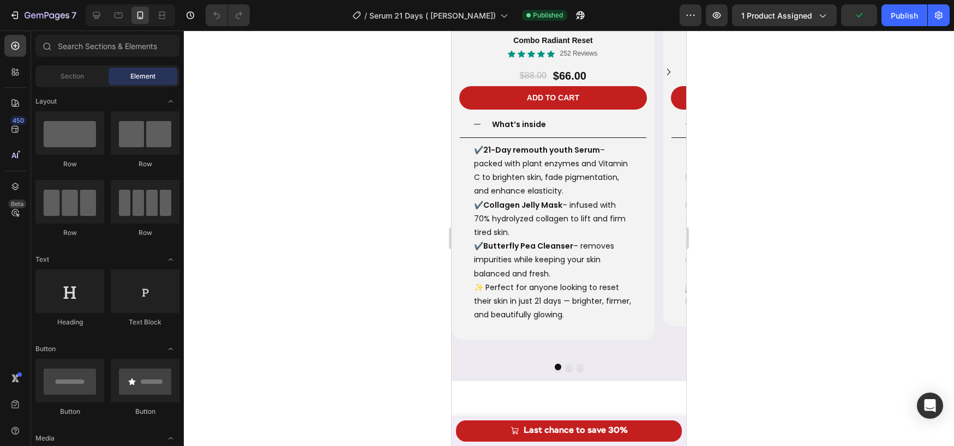
scroll to position [1572, 0]
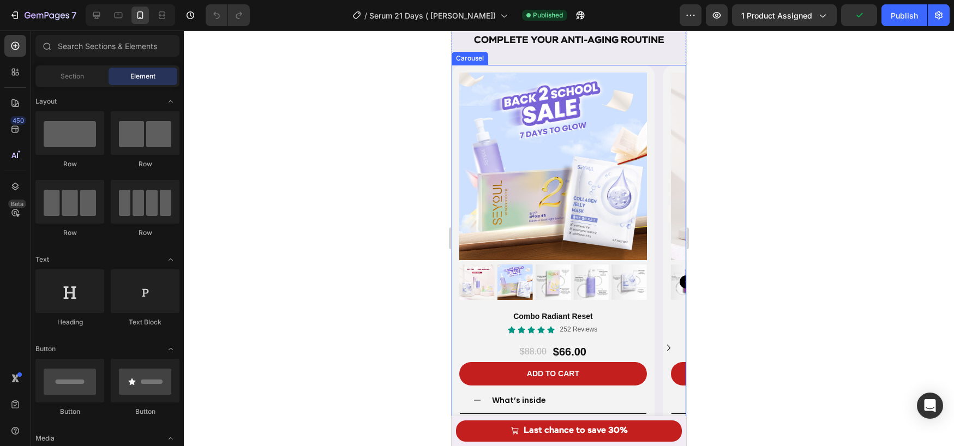
click at [660, 288] on div "Product Images Combo Radiant Reset Product Title Icon Icon Icon Icon Icon Icon …" at bounding box center [569, 348] width 234 height 566
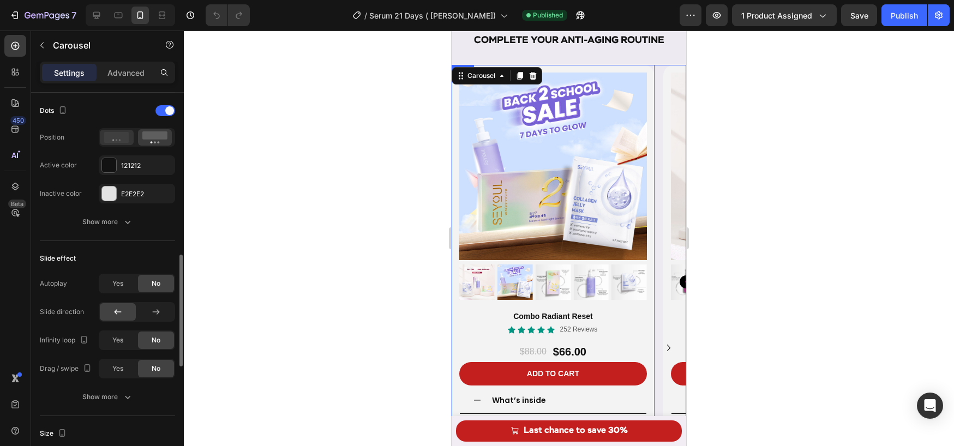
scroll to position [559, 0]
click at [120, 368] on span "Yes" at bounding box center [117, 368] width 11 height 10
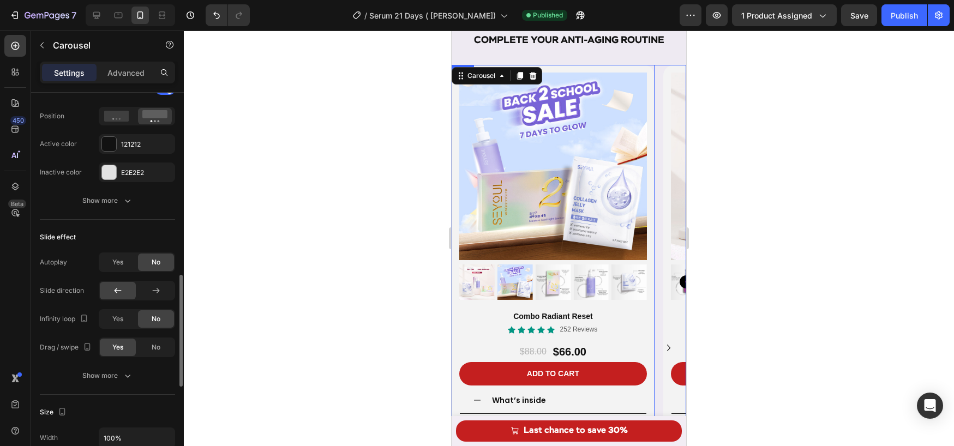
scroll to position [609, 0]
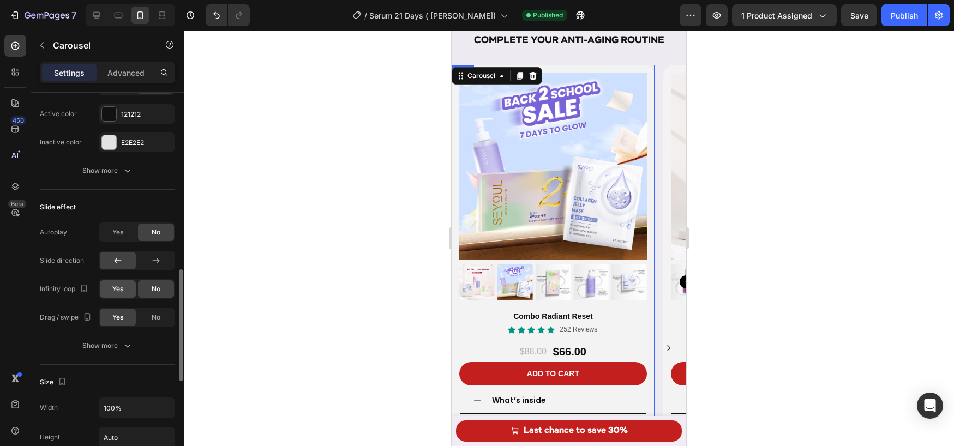
click at [121, 294] on div "Yes" at bounding box center [118, 288] width 36 height 17
click at [481, 78] on div "Carousel" at bounding box center [481, 76] width 32 height 10
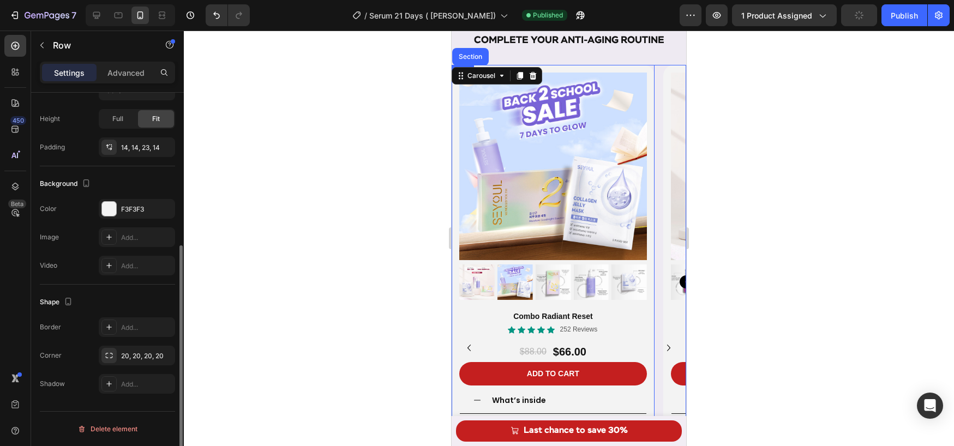
scroll to position [0, 0]
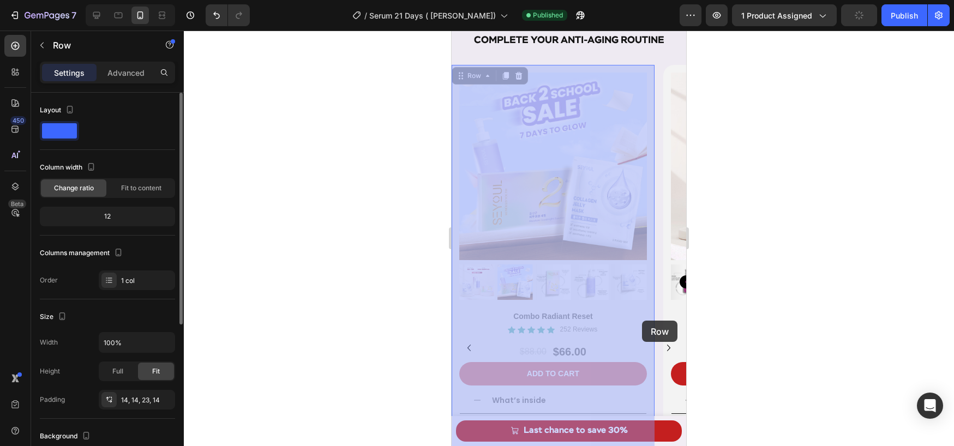
drag, startPoint x: 652, startPoint y: 320, endPoint x: 642, endPoint y: 321, distance: 10.4
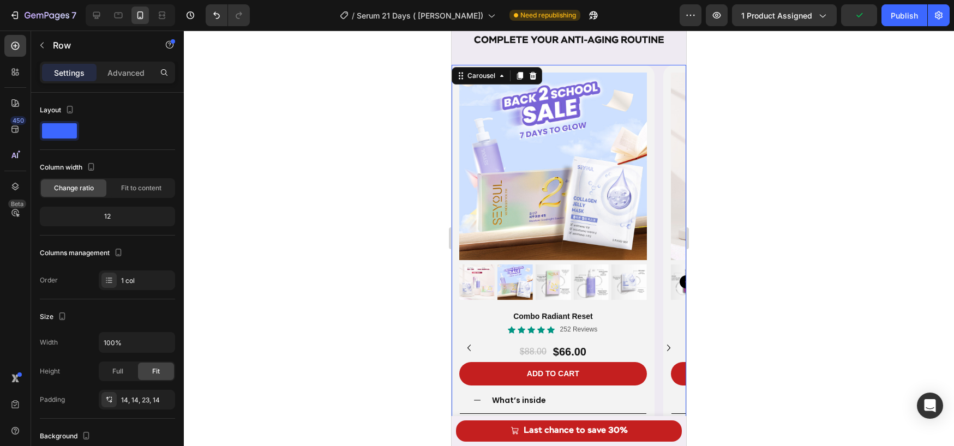
click at [657, 320] on div "Product Images Combo Radiant Reset Product Title Icon Icon Icon Icon Icon Icon …" at bounding box center [569, 348] width 234 height 566
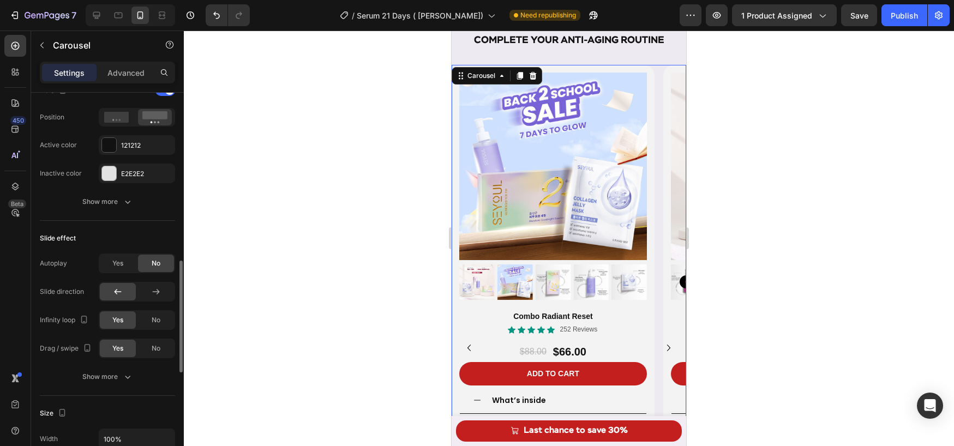
scroll to position [580, 0]
click at [114, 375] on div "Show more" at bounding box center [107, 375] width 51 height 11
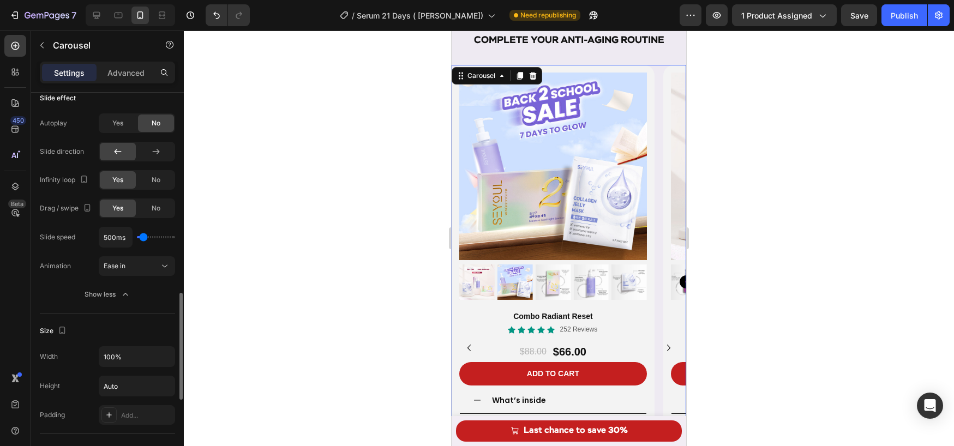
scroll to position [715, 0]
click at [131, 130] on div "Yes" at bounding box center [118, 126] width 36 height 17
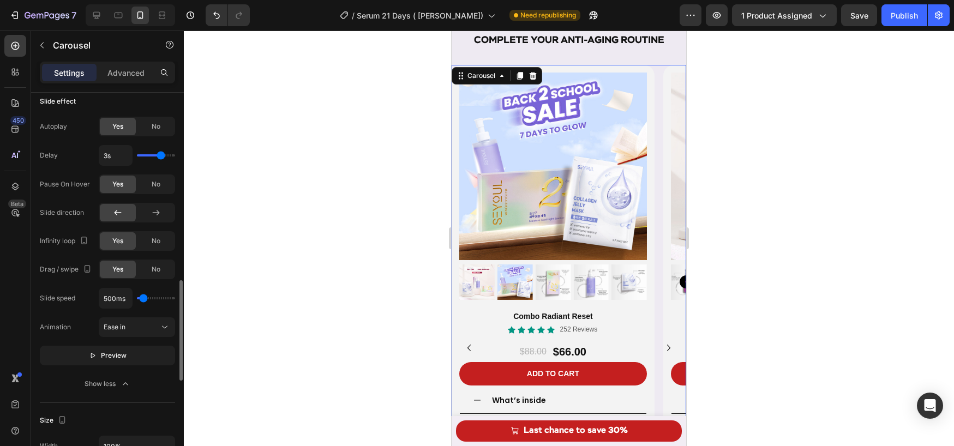
type input "2.6s"
type input "2.6"
type input "2.5s"
type input "2.5"
type input "2.7s"
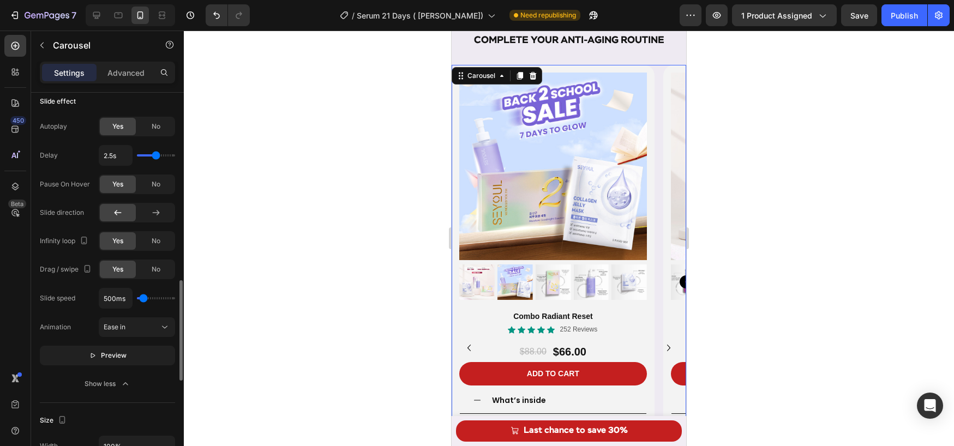
type input "2.7"
type input "2.5s"
type input "2.5"
click at [156, 157] on input "range" at bounding box center [156, 155] width 38 height 2
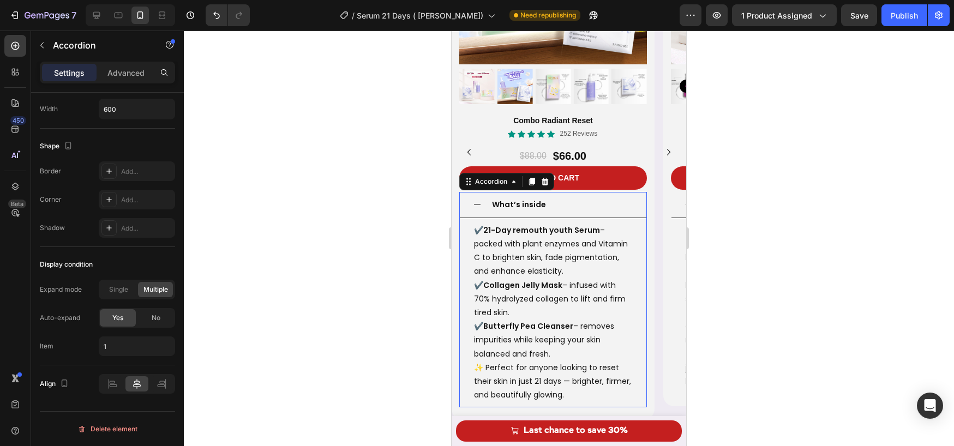
scroll to position [0, 0]
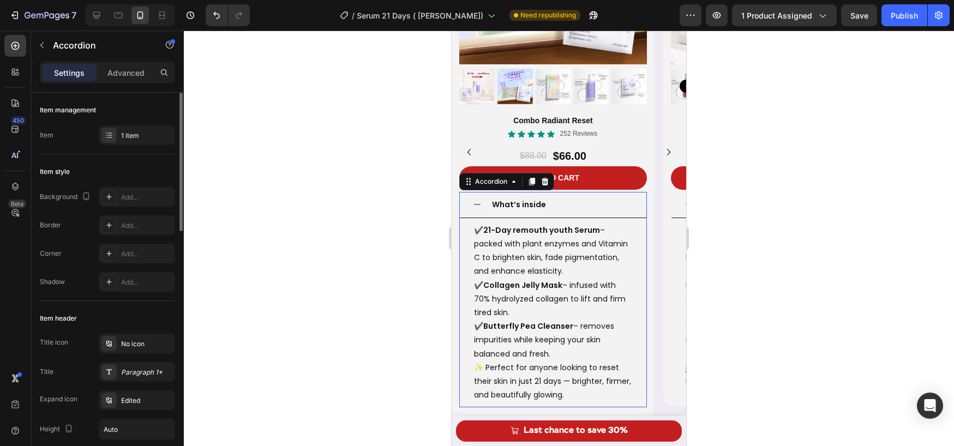
click at [640, 270] on div "✔️ 21-Day remouth youth Serum – packed with plant enzymes and Vitamin C to brig…" at bounding box center [553, 313] width 186 height 190
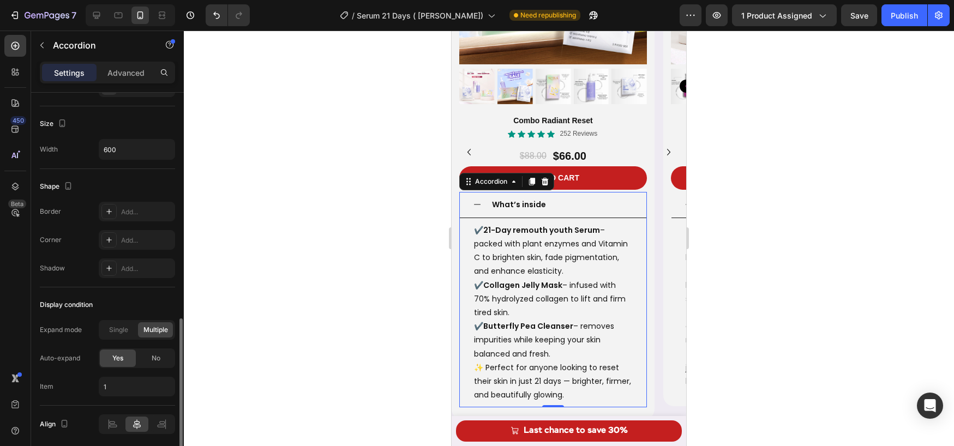
scroll to position [643, 0]
click at [148, 354] on div "No" at bounding box center [156, 356] width 36 height 17
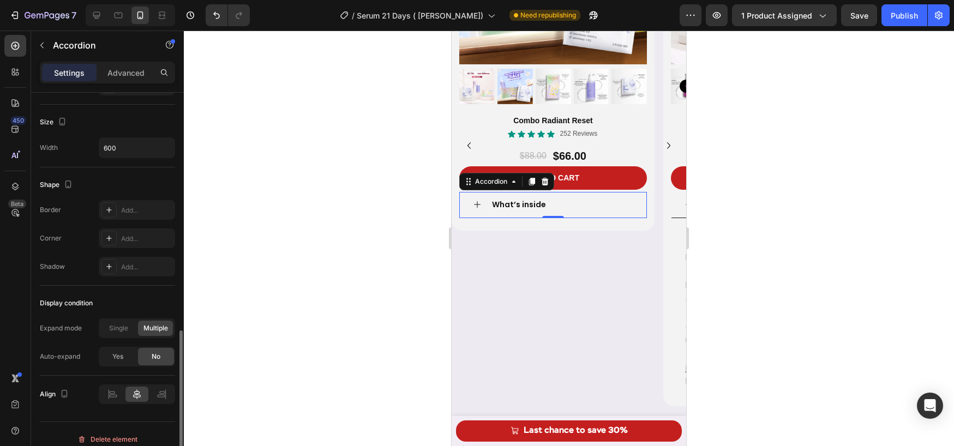
scroll to position [1760, 0]
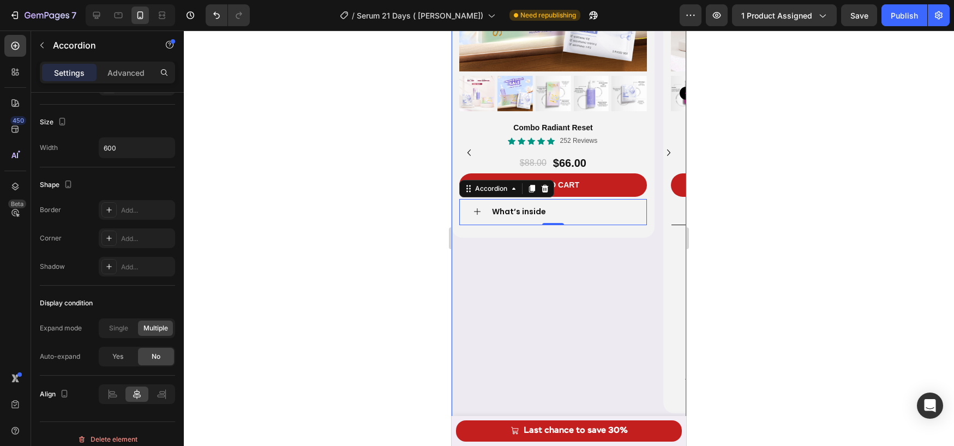
click at [664, 148] on icon "Carousel Next Arrow" at bounding box center [668, 152] width 13 height 13
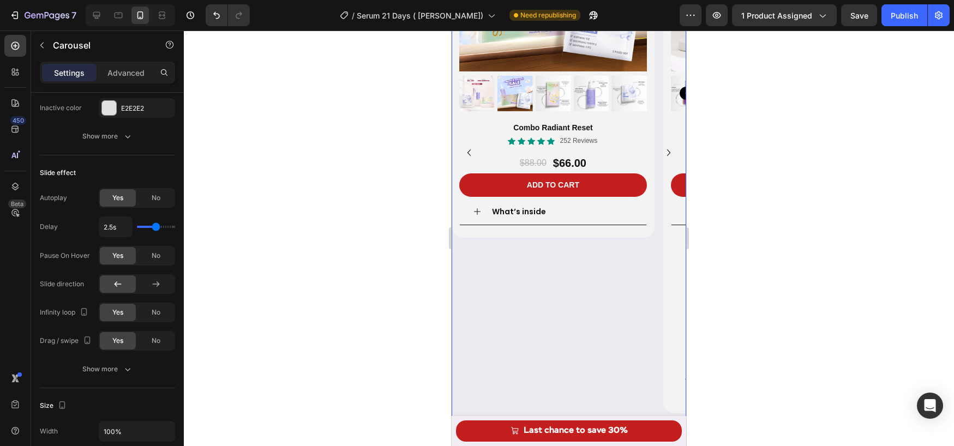
scroll to position [0, 0]
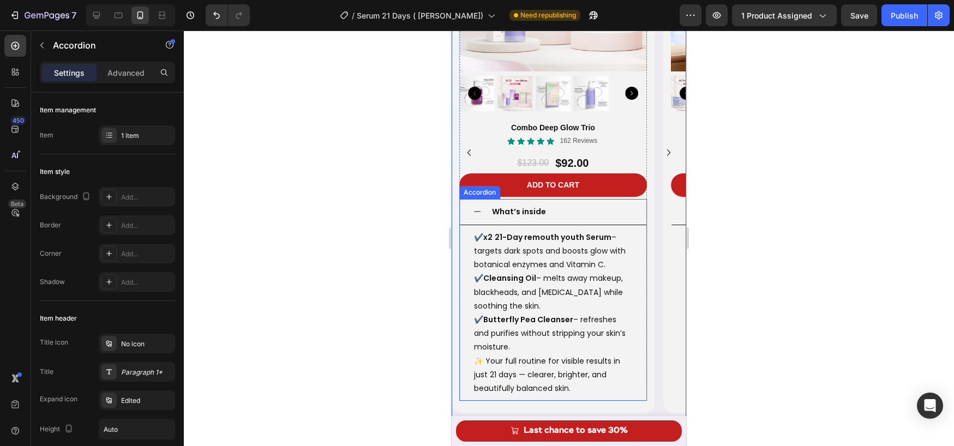
click at [640, 258] on div "✔️ x2 21-Day remouth youth Serum – targets dark spots and boosts glow with bota…" at bounding box center [553, 313] width 186 height 176
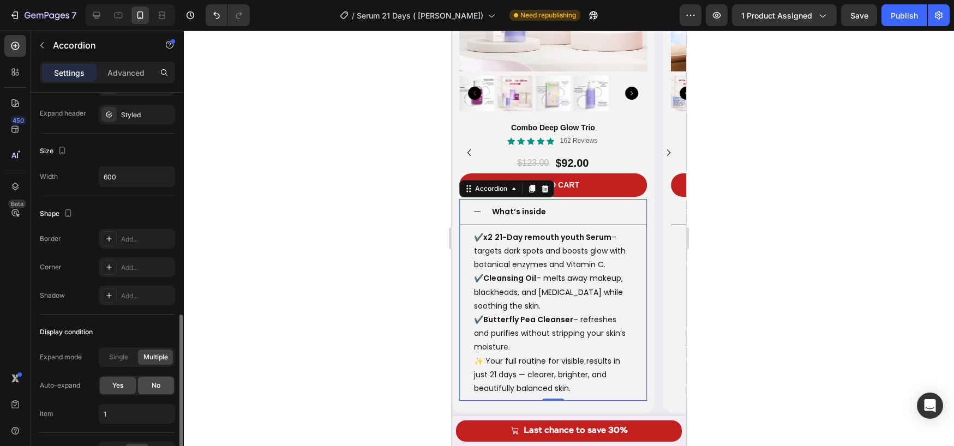
scroll to position [615, 0]
click at [160, 384] on div "No" at bounding box center [156, 384] width 36 height 17
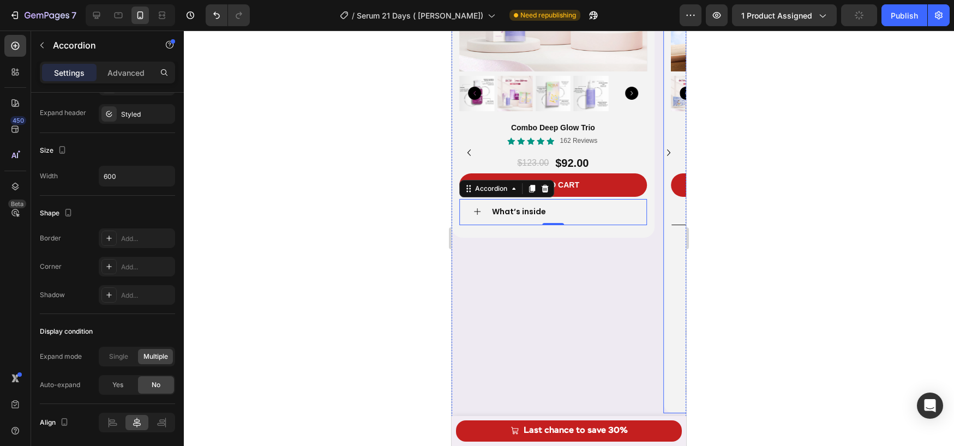
click at [666, 236] on div "Product Images Combo Sun & Glow Defense Product Title Icon Icon Icon Icon Icon …" at bounding box center [764, 144] width 203 height 537
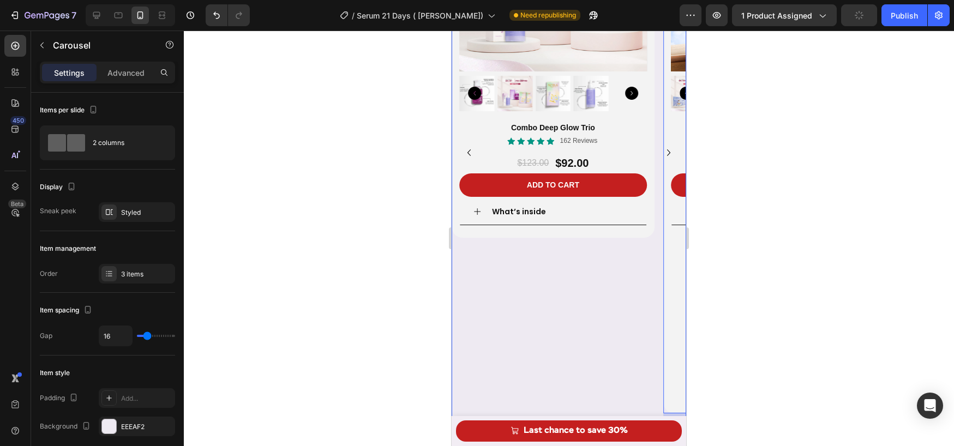
click at [669, 154] on icon "Carousel Next Arrow" at bounding box center [668, 152] width 13 height 13
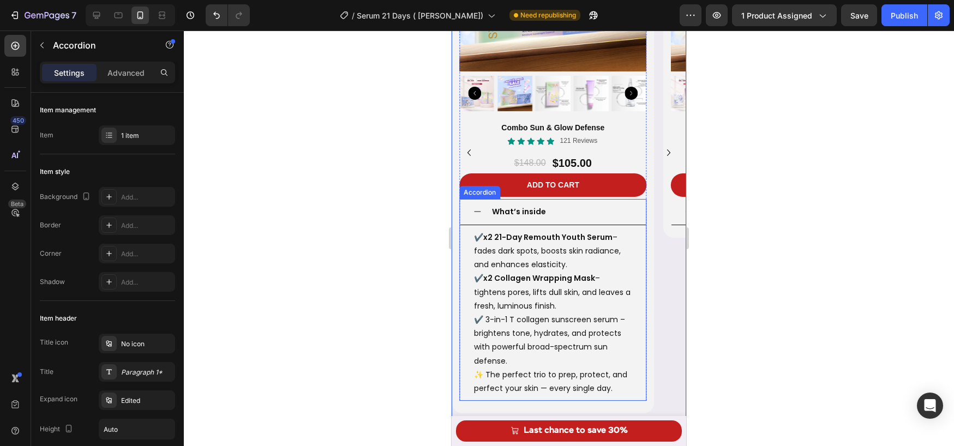
click at [640, 228] on div "✔️ x2 21-Day Remouth Youth Serum – fades dark spots, boosts skin radiance, and …" at bounding box center [553, 313] width 186 height 176
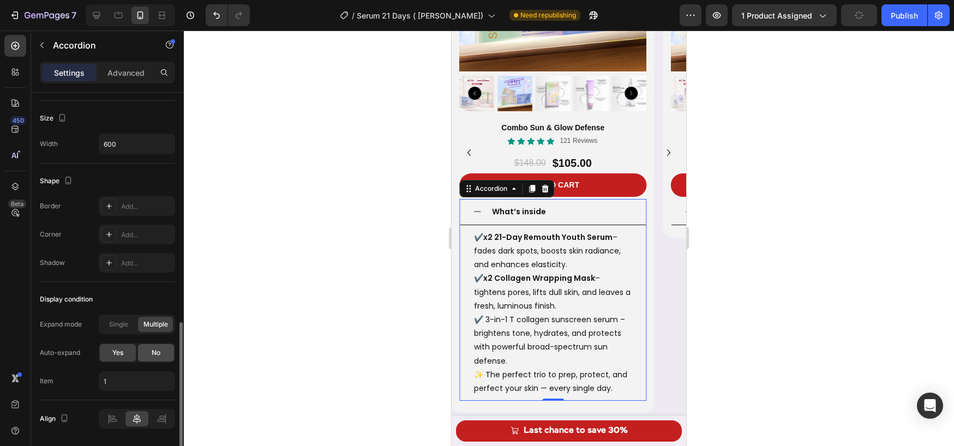
scroll to position [649, 0]
click at [163, 349] on div "No" at bounding box center [156, 350] width 36 height 17
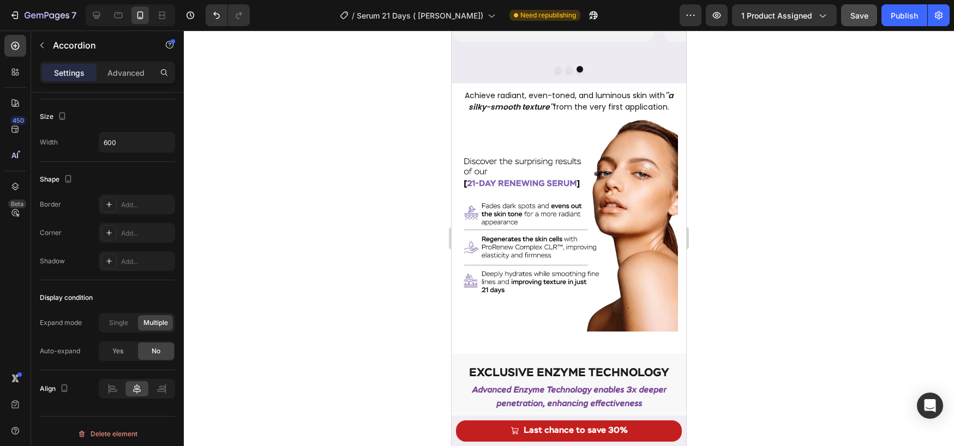
scroll to position [1957, 0]
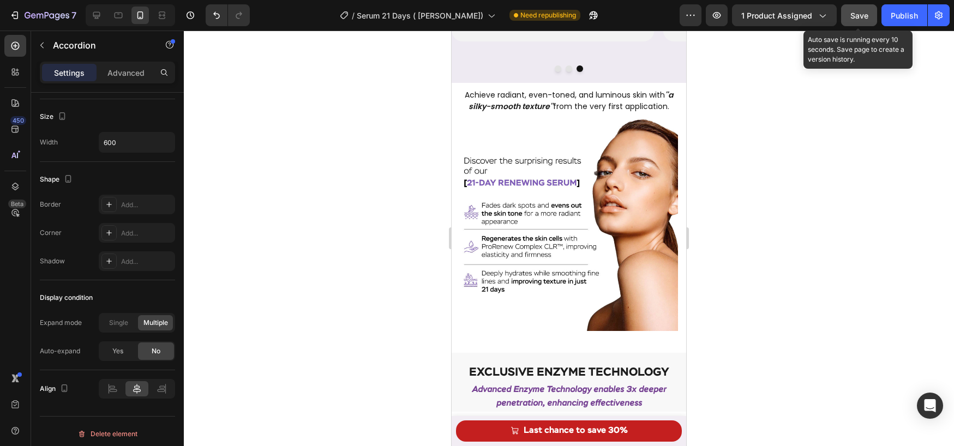
click at [848, 11] on button "Save" at bounding box center [859, 15] width 36 height 22
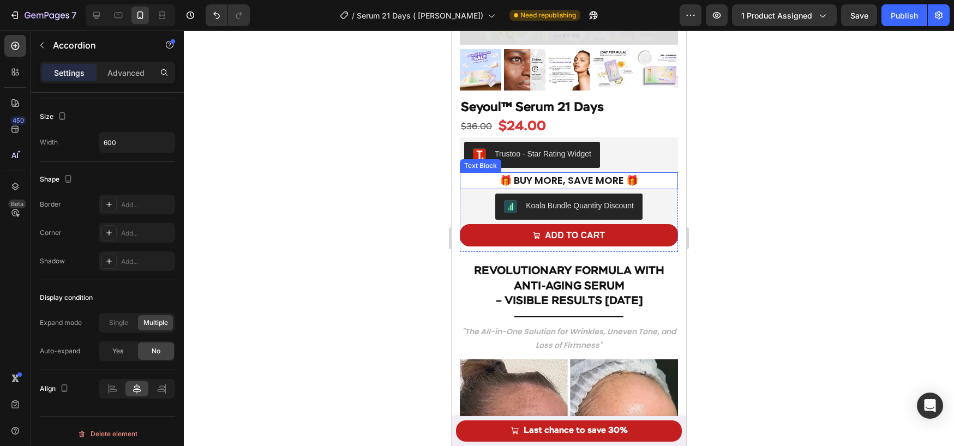
scroll to position [260, 0]
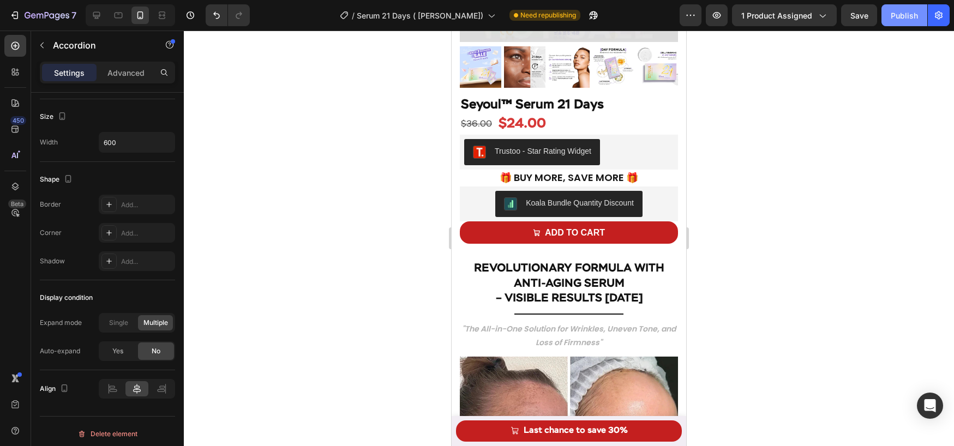
click at [888, 14] on button "Publish" at bounding box center [904, 15] width 46 height 22
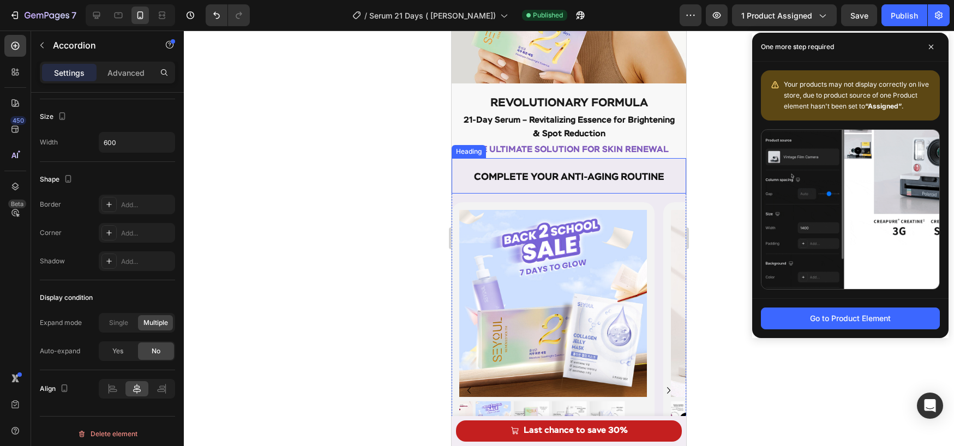
scroll to position [1443, 0]
